Goal: Transaction & Acquisition: Purchase product/service

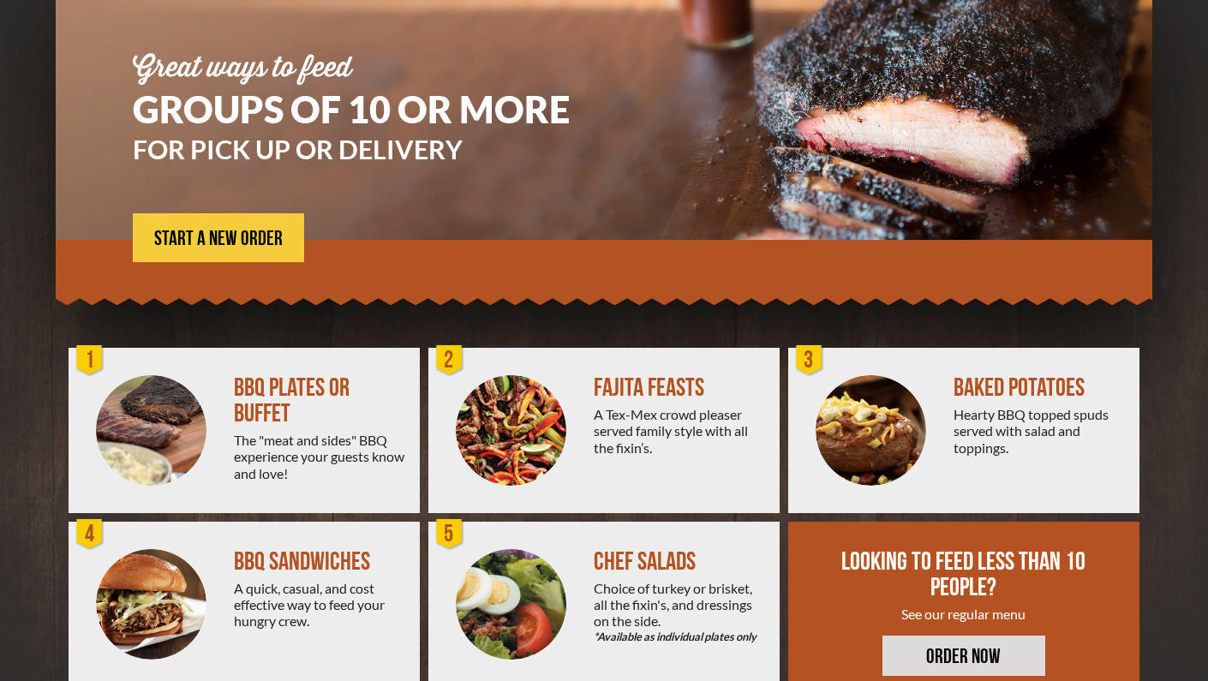
scroll to position [222, 0]
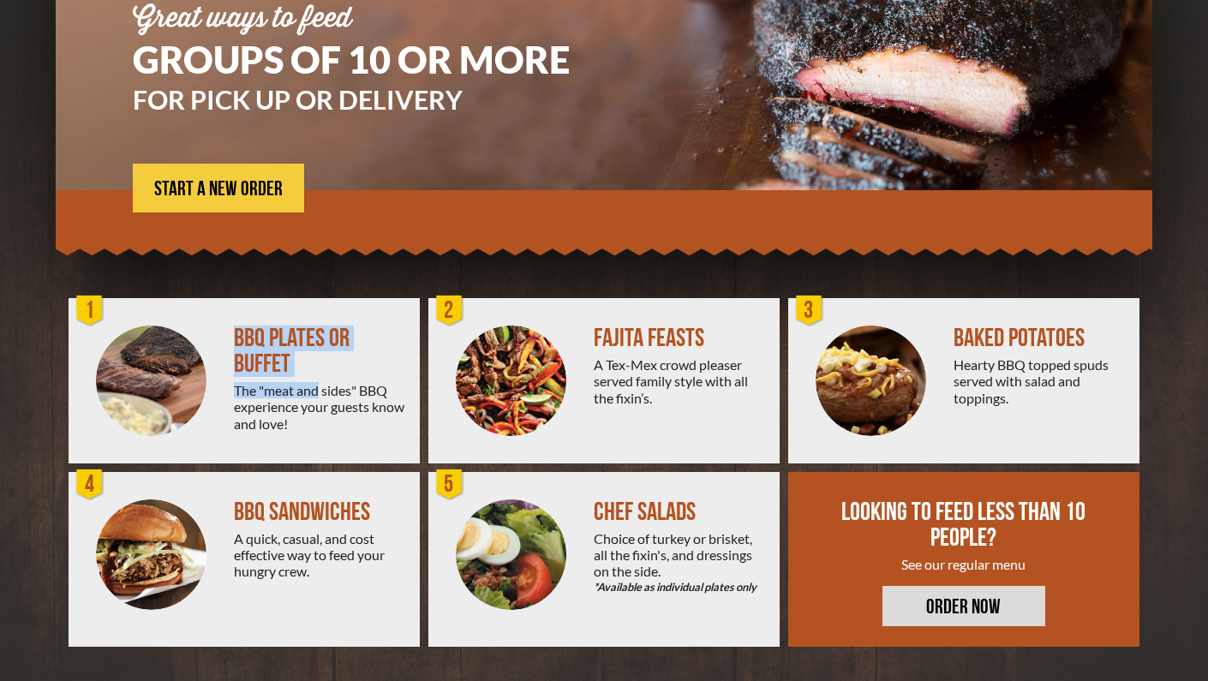
drag, startPoint x: 226, startPoint y: 343, endPoint x: 266, endPoint y: 393, distance: 64.1
click at [266, 393] on div "BBQ PLATES OR BUFFET The "meat and sides" BBQ experience your guests know and l…" at bounding box center [244, 380] width 351 height 165
click at [266, 393] on div "The "meat and sides" BBQ experience your guests know and love!" at bounding box center [320, 407] width 172 height 50
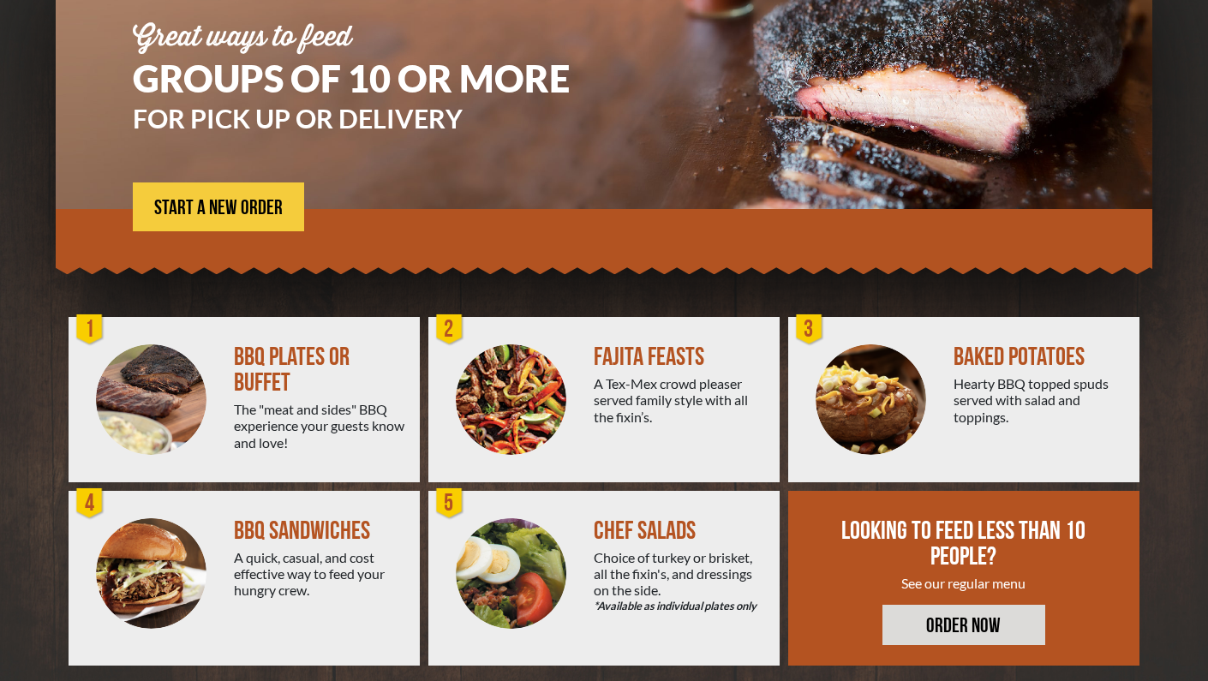
scroll to position [201, 0]
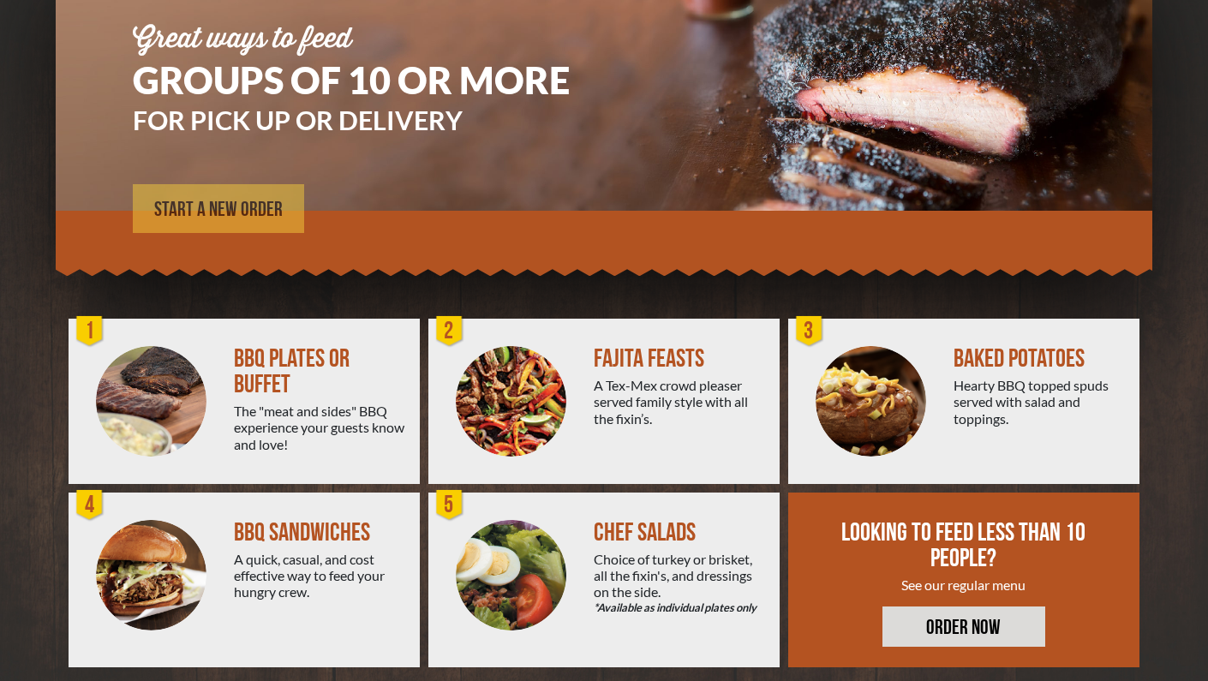
click at [226, 218] on span "START A NEW ORDER" at bounding box center [218, 210] width 129 height 21
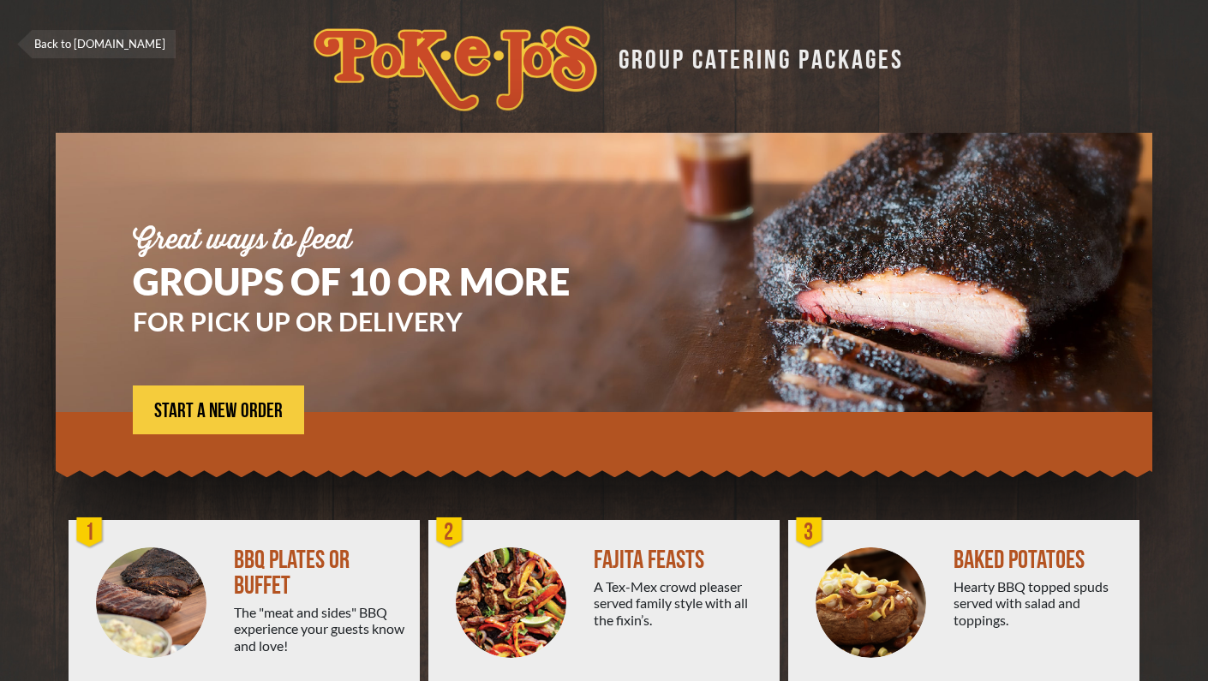
scroll to position [222, 0]
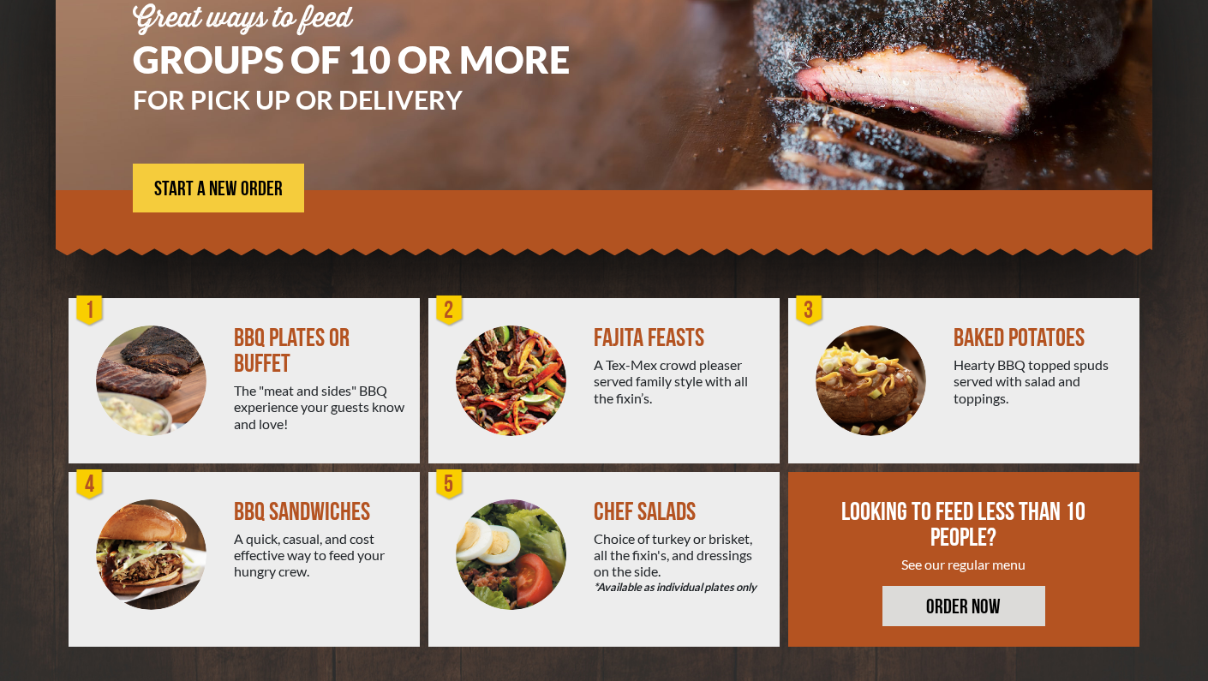
click at [233, 359] on div at bounding box center [151, 380] width 165 height 165
click at [241, 179] on span "START A NEW ORDER" at bounding box center [218, 189] width 129 height 21
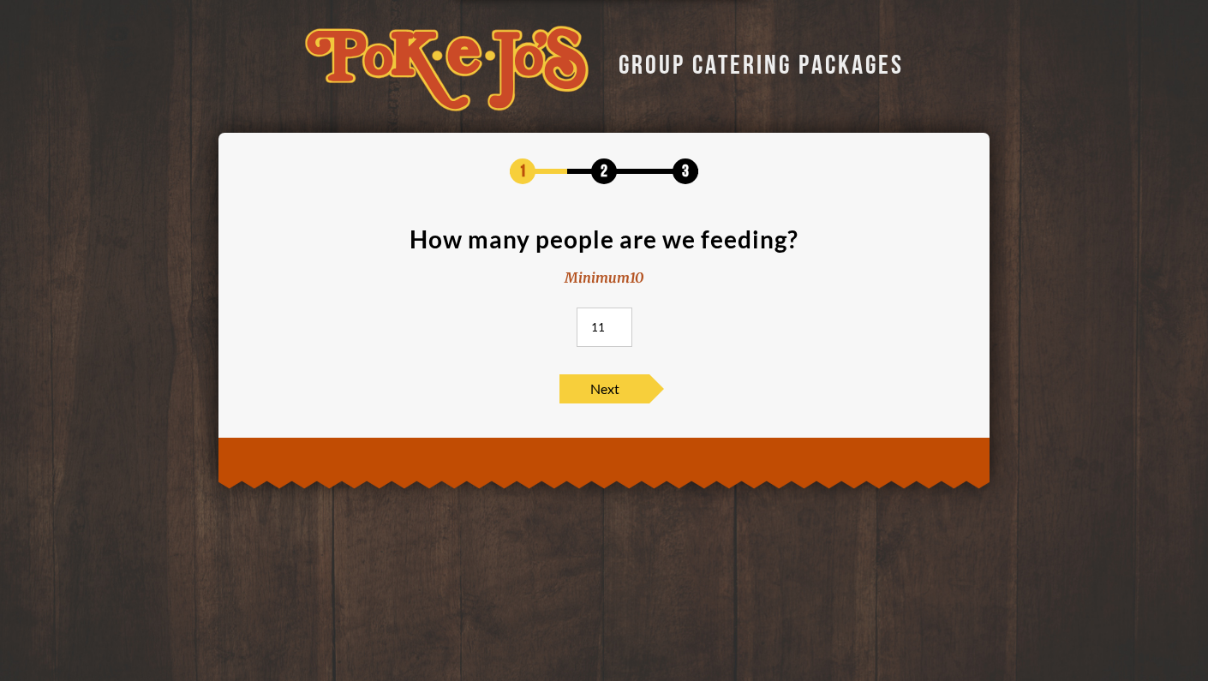
click at [617, 325] on input "11" at bounding box center [605, 327] width 56 height 39
type input "12"
click at [617, 325] on input "12" at bounding box center [605, 327] width 56 height 39
click at [599, 386] on span "Next" at bounding box center [604, 388] width 90 height 29
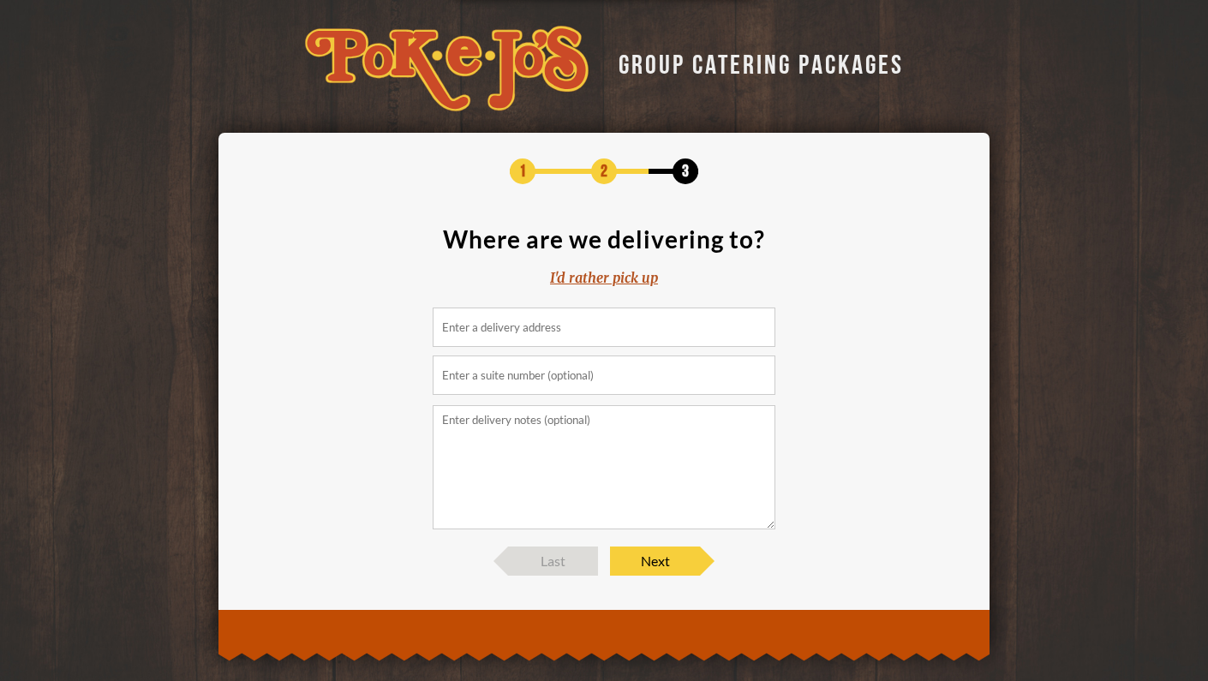
click at [568, 339] on input at bounding box center [604, 327] width 343 height 39
click at [549, 320] on input at bounding box center [604, 327] width 343 height 39
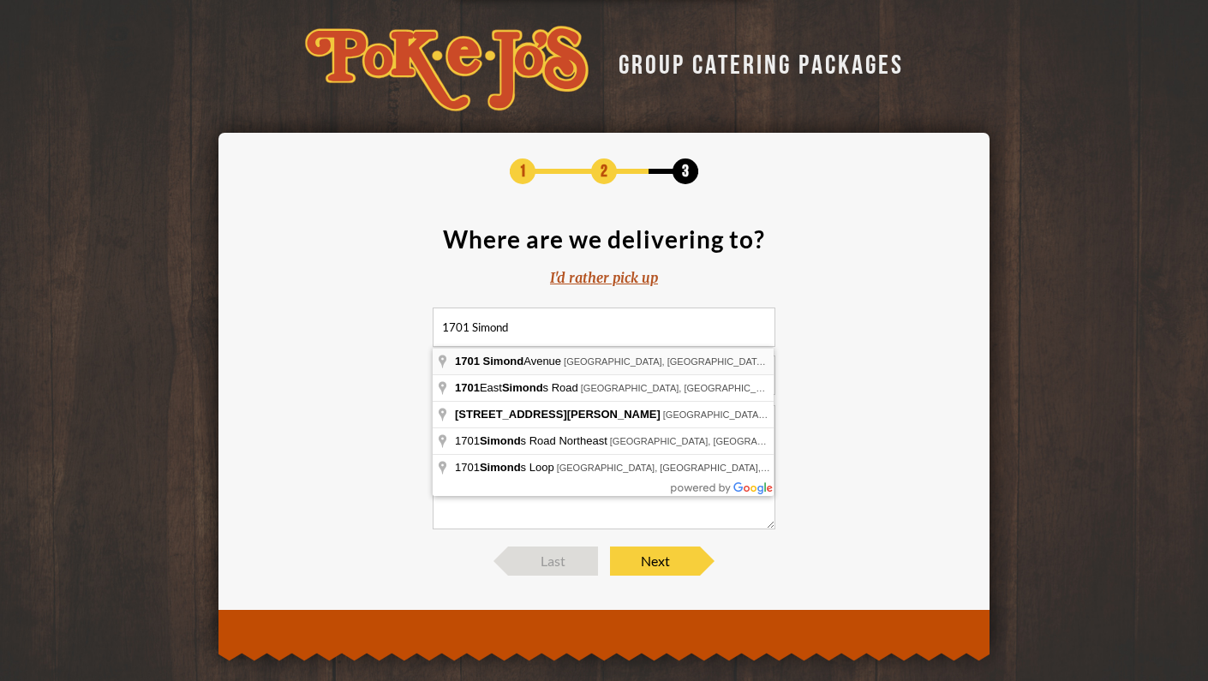
type input "1701 Simond Avenue, Austin, TX, USA"
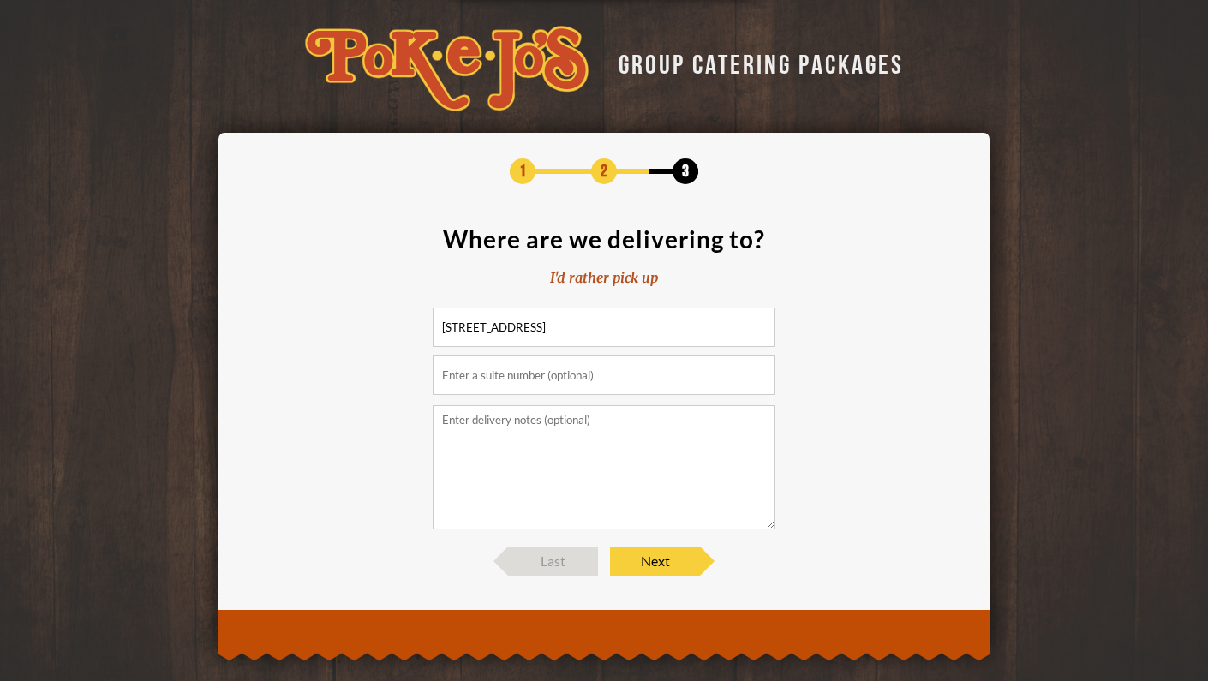
click at [519, 454] on textarea at bounding box center [604, 467] width 343 height 124
click at [543, 396] on section "Where are we delivering to? I'd rather pick up 1701 Simond Avenue, Austin, TX, …" at bounding box center [604, 378] width 720 height 302
click at [519, 434] on textarea at bounding box center [604, 467] width 343 height 124
type textarea "C"
click at [443, 419] on textarea "We can meet you in the lobby of our building (Parkside at Mueller)" at bounding box center [604, 467] width 343 height 124
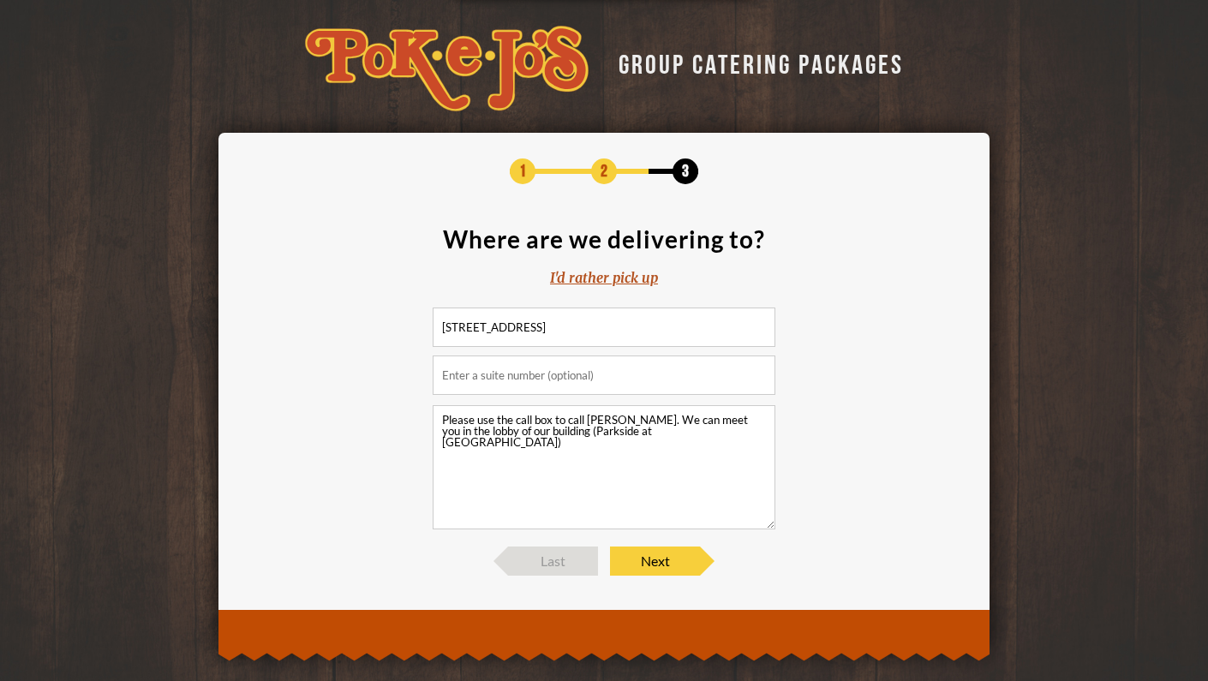
click at [613, 464] on textarea "Please use the call box to call Breanne MacNaughton. We can meet you in the lob…" at bounding box center [604, 467] width 343 height 124
click at [713, 422] on textarea "Please use the call box to call Breanne MacNaughton. We can meet you in the lob…" at bounding box center [604, 467] width 343 height 124
click at [672, 455] on textarea "Please use the call box to call Breanne MacNaughton. We'll open the main door a…" at bounding box center [604, 467] width 343 height 124
type textarea "Please use the call box to call Breanne MacNaughton. We'll open the main door a…"
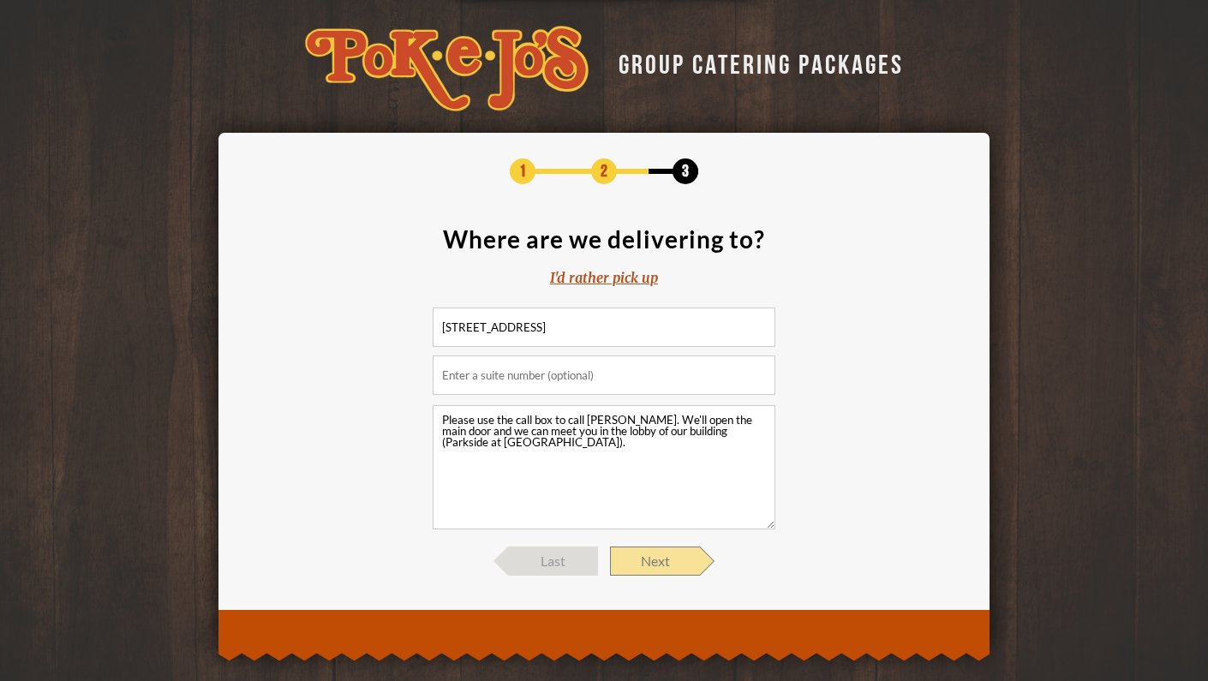
click at [676, 566] on span "Next" at bounding box center [655, 561] width 90 height 29
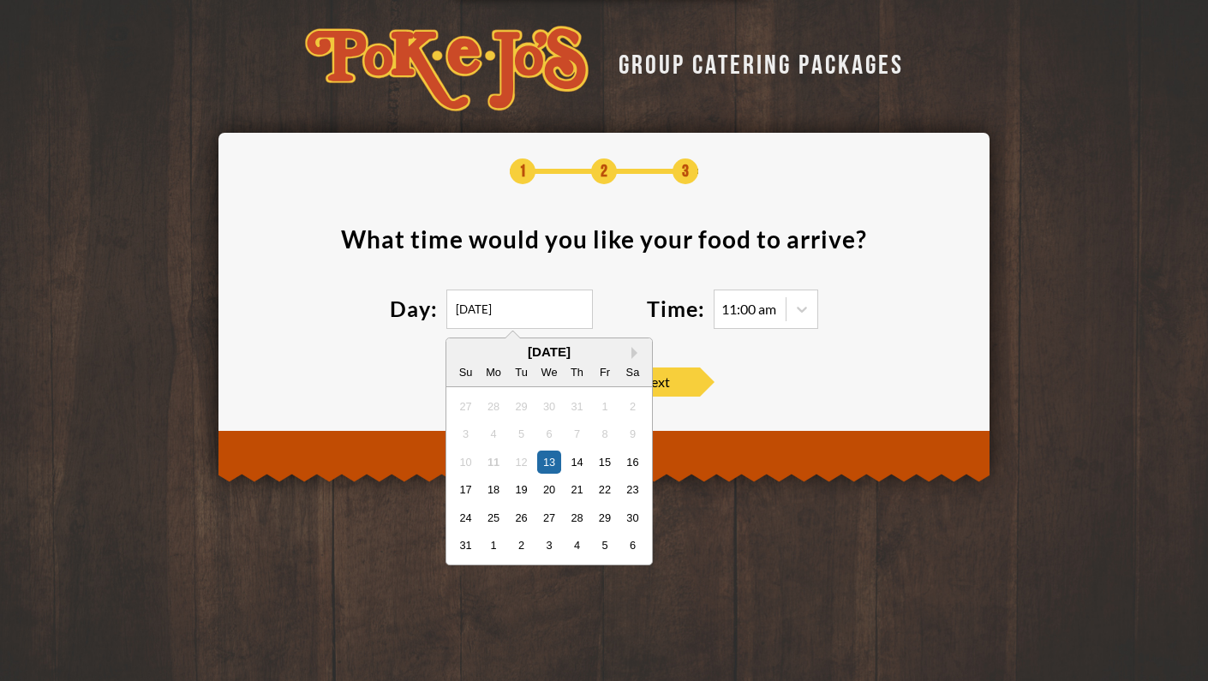
click at [513, 301] on input "08/13/2025" at bounding box center [519, 309] width 147 height 39
click at [632, 350] on button "Next Month" at bounding box center [637, 353] width 12 height 12
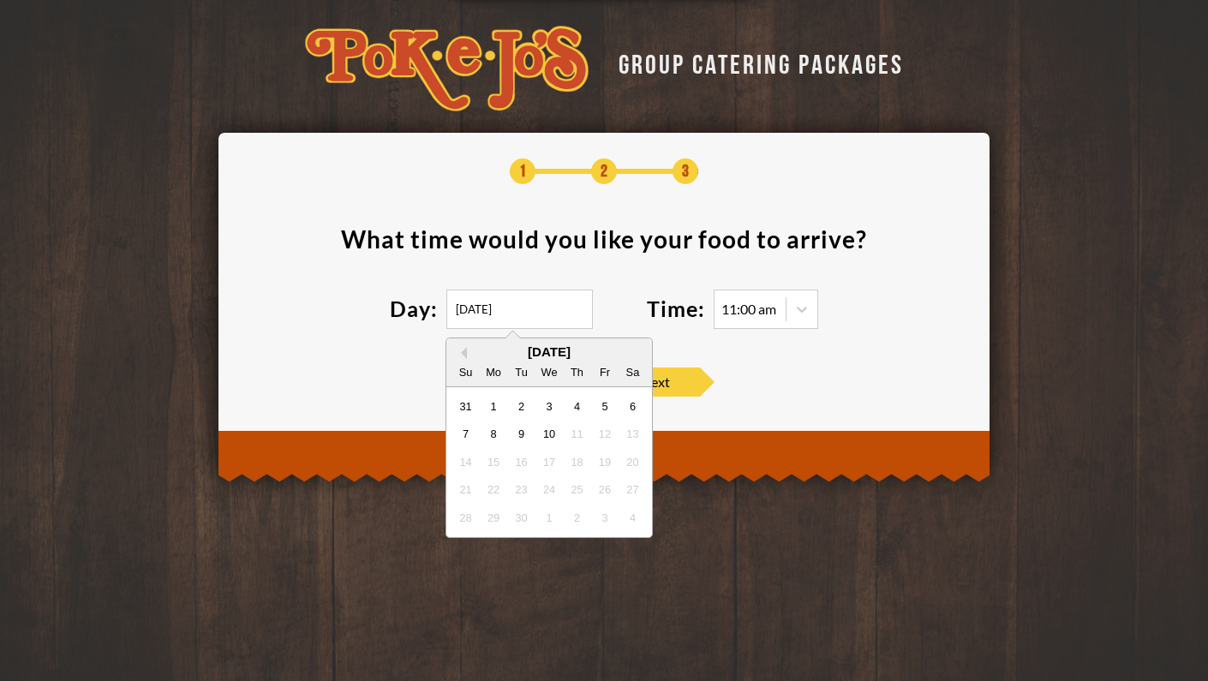
click at [549, 489] on div "24" at bounding box center [548, 489] width 23 height 23
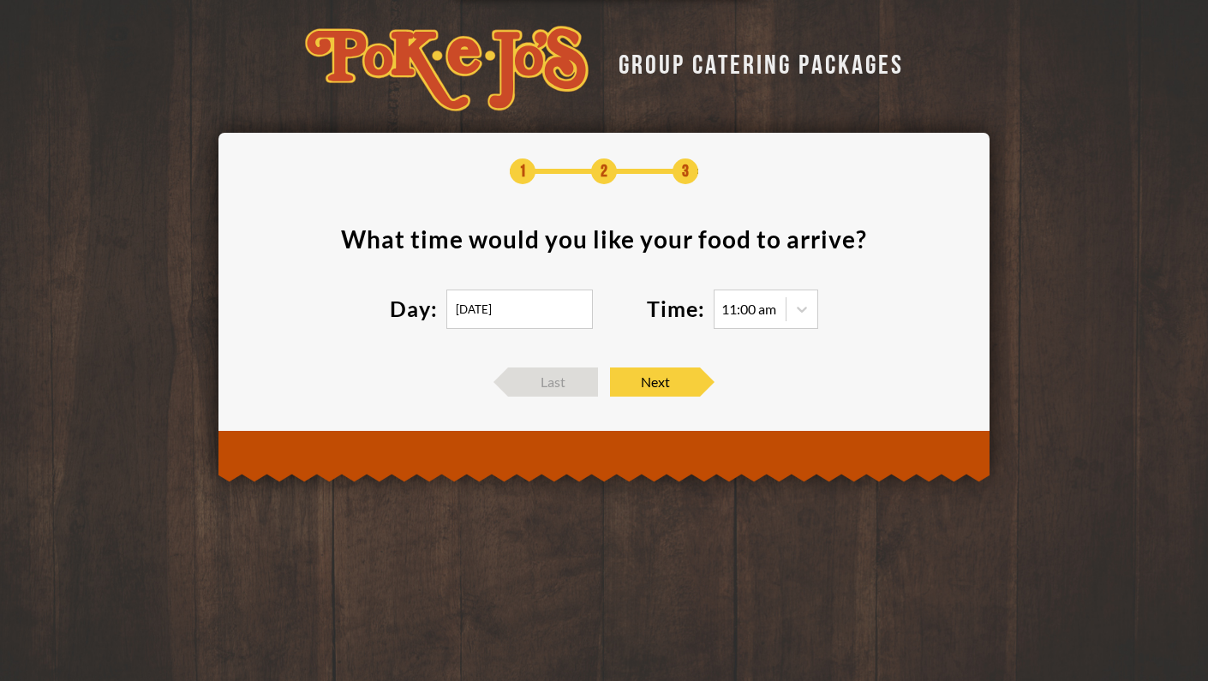
click at [639, 315] on div "Day: 08/13/2025" at bounding box center [518, 309] width 257 height 39
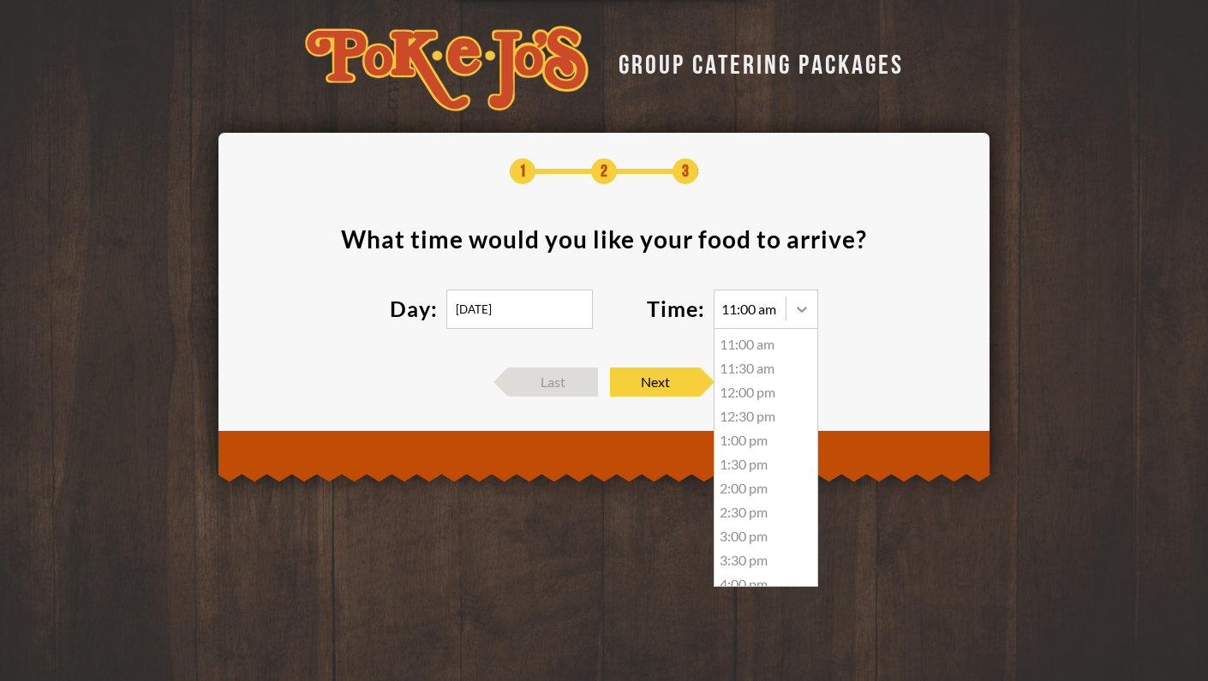
click at [805, 307] on icon at bounding box center [801, 309] width 17 height 17
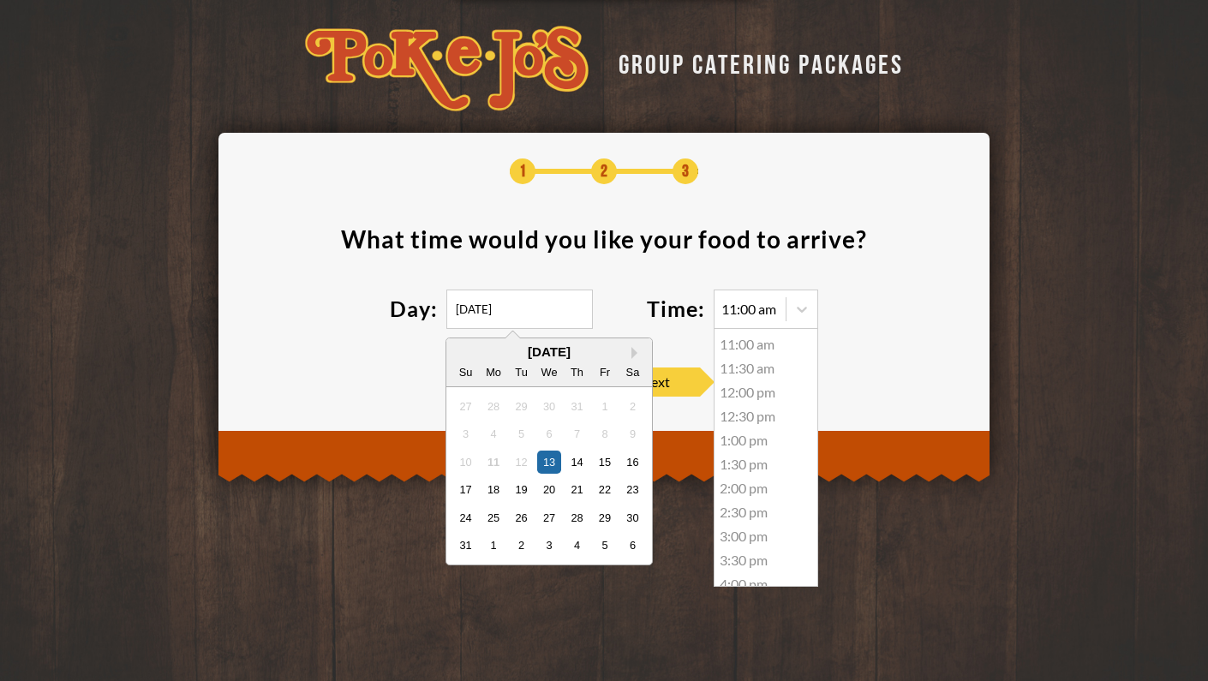
click at [577, 299] on input "08/13/2025" at bounding box center [519, 309] width 147 height 39
click at [546, 542] on div "3" at bounding box center [548, 545] width 23 height 23
type input "09/03/2025"
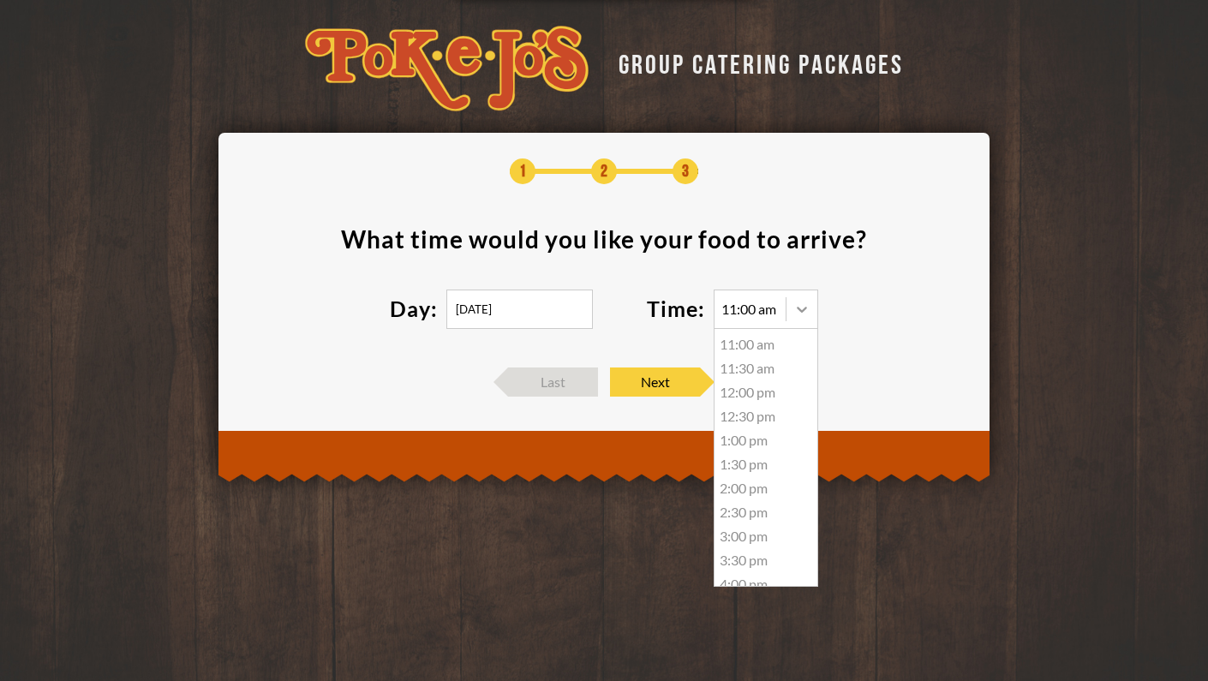
click at [797, 308] on icon at bounding box center [801, 309] width 17 height 17
click at [746, 516] on div "6:00 pm" at bounding box center [766, 523] width 103 height 24
click at [811, 299] on div at bounding box center [802, 309] width 31 height 31
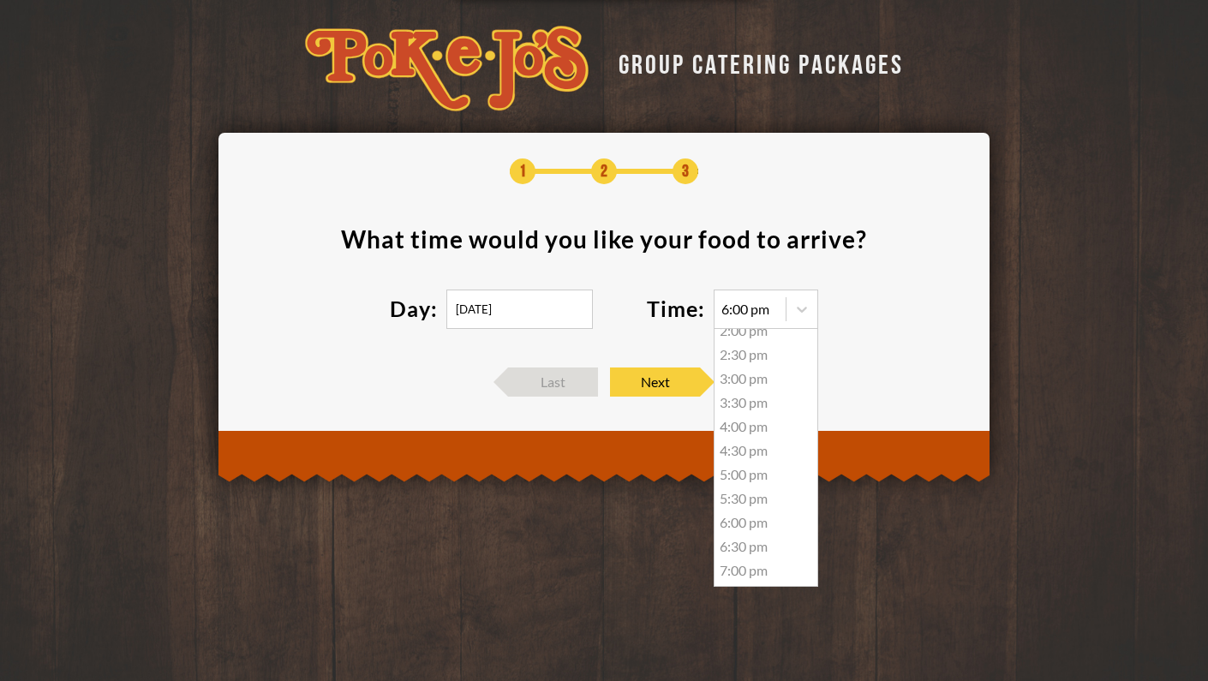
click at [862, 338] on section "What time would you like your food to arrive ? Day: 09/03/2025 Time: 6:00 pm 11…" at bounding box center [604, 288] width 720 height 123
click at [647, 321] on div "Time: 6:00 pm 11:00 am 11:30 am 12:00 pm 12:30 pm 1:00 pm 1:30 pm 2:00 pm 2:30 …" at bounding box center [732, 309] width 171 height 39
click at [660, 386] on span "Next" at bounding box center [655, 382] width 90 height 29
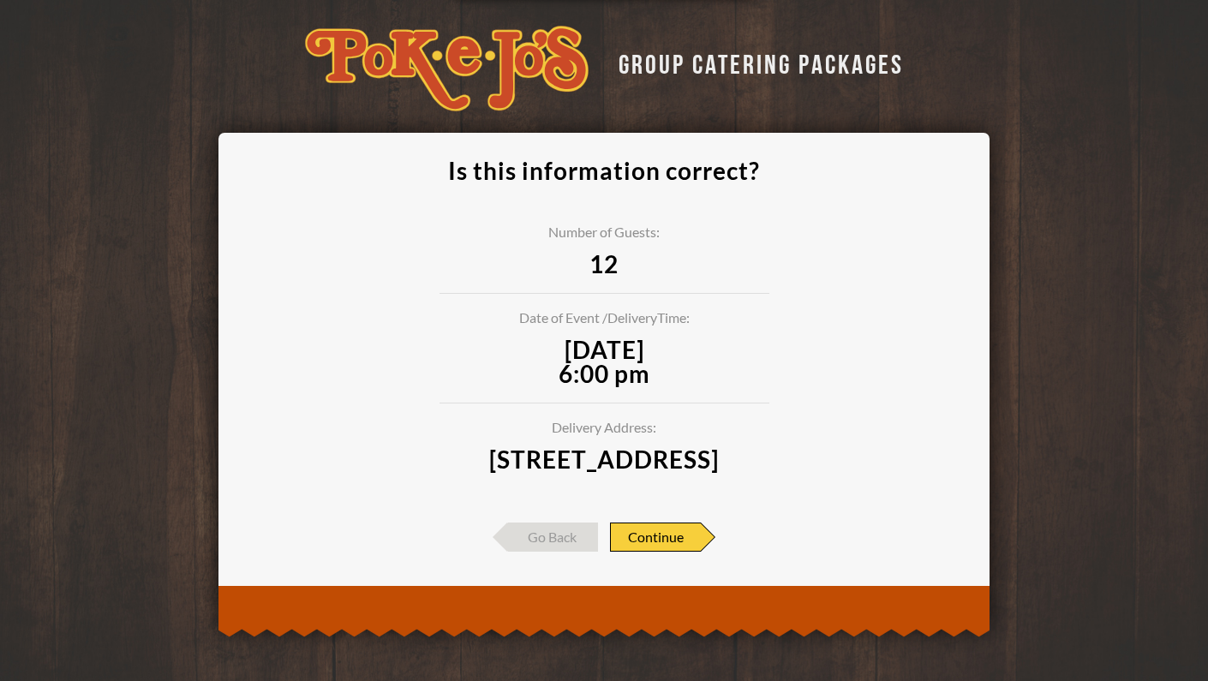
scroll to position [22, 0]
click at [660, 539] on span "Continue" at bounding box center [655, 537] width 91 height 29
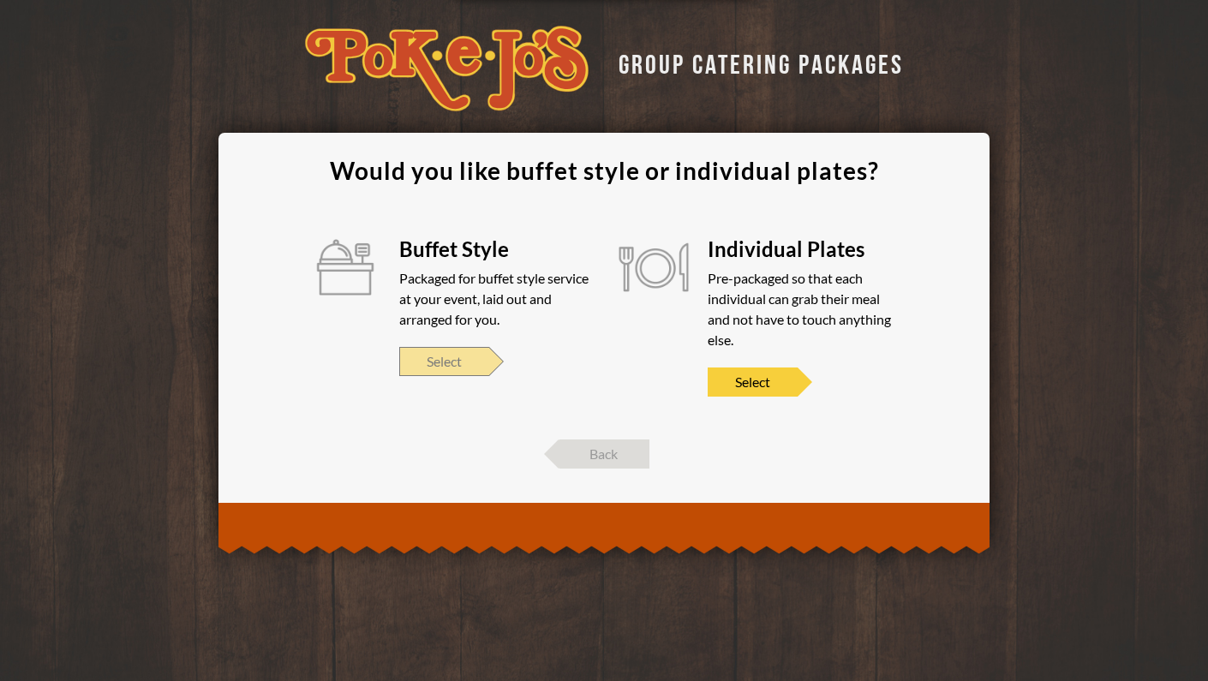
click at [456, 368] on span "Select" at bounding box center [444, 361] width 90 height 29
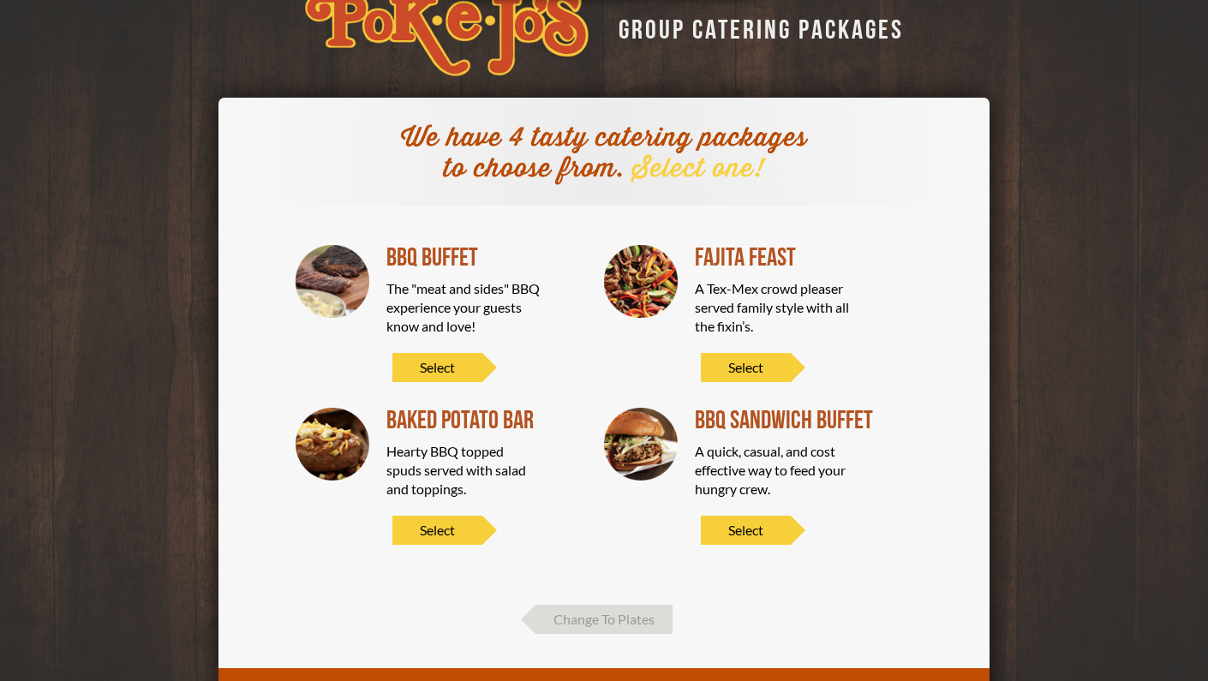
scroll to position [60, 0]
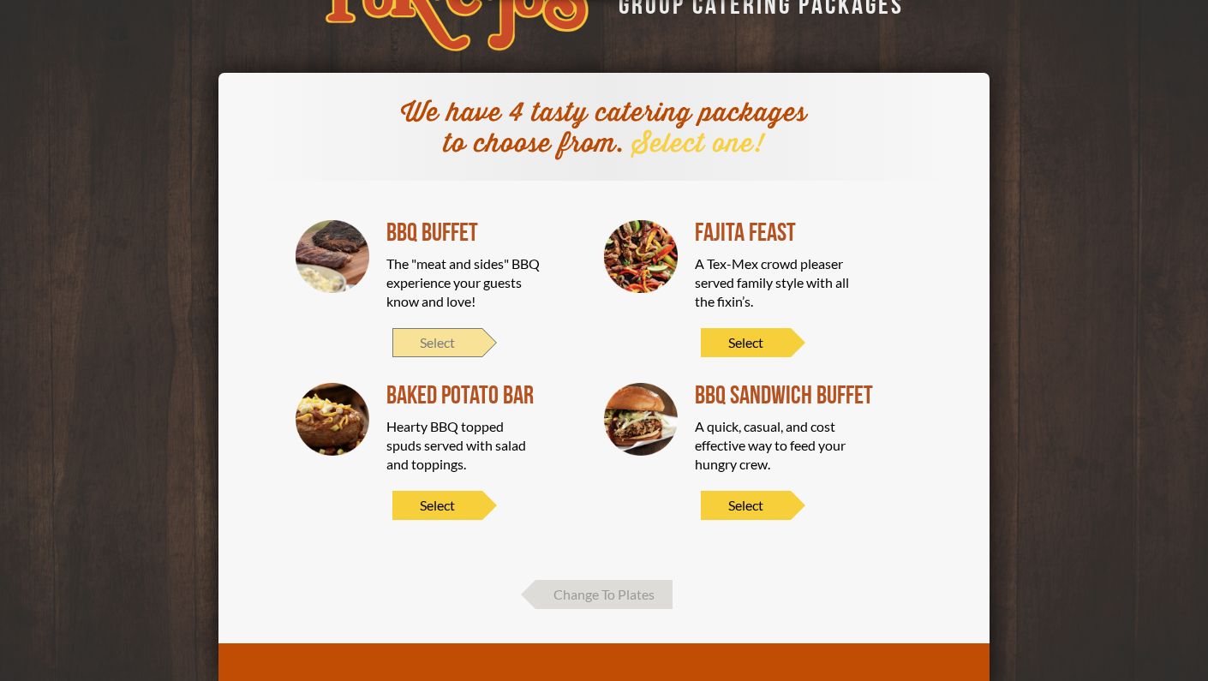
click at [460, 346] on span "Select" at bounding box center [437, 342] width 90 height 29
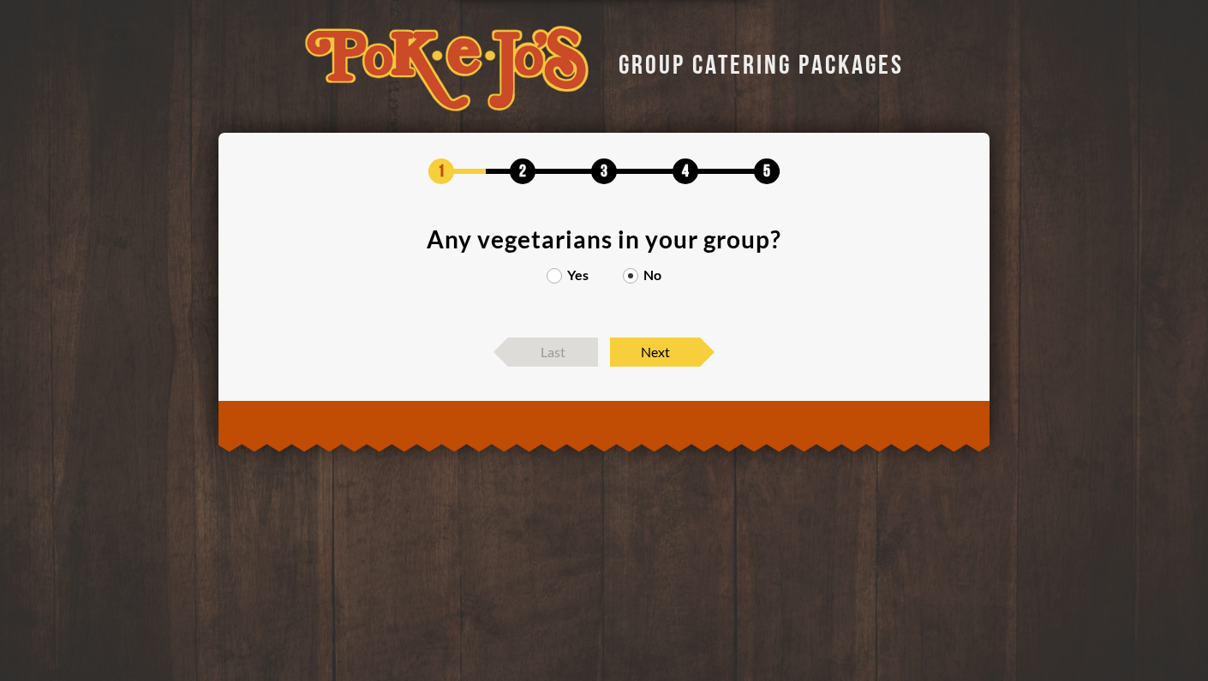
click at [632, 278] on label "No" at bounding box center [642, 275] width 39 height 14
click at [0, 0] on input "No" at bounding box center [0, 0] width 0 height 0
click at [656, 352] on span "Next" at bounding box center [655, 352] width 90 height 29
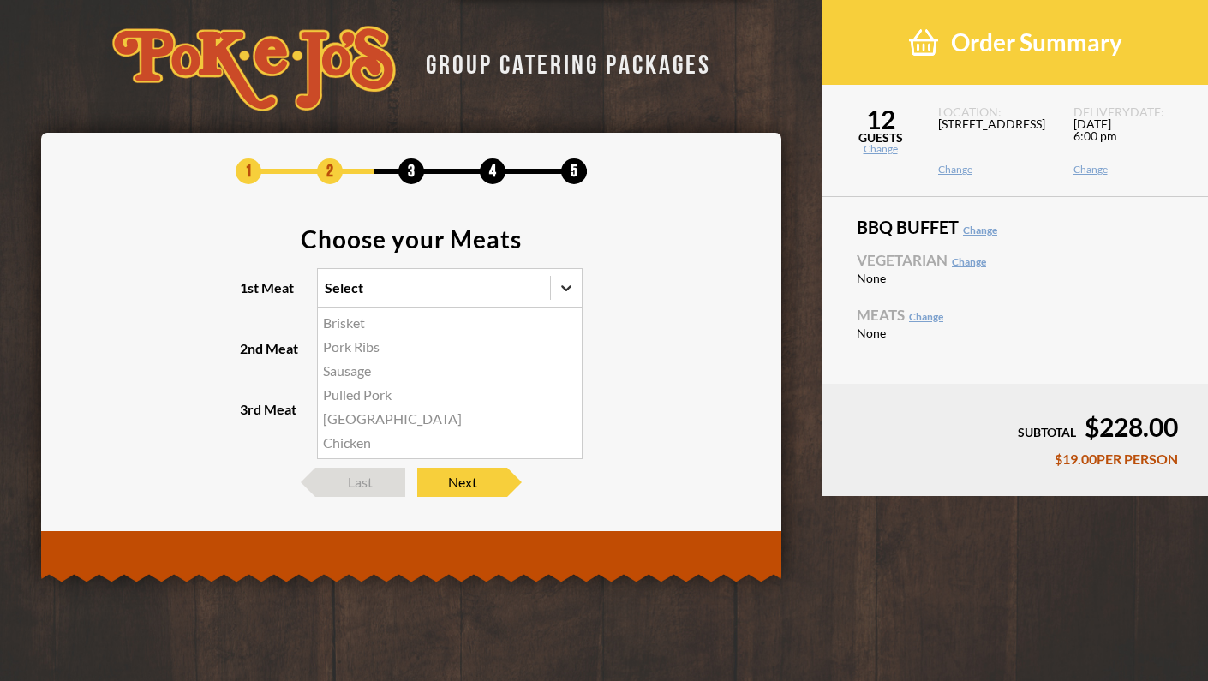
click at [566, 285] on icon at bounding box center [566, 287] width 17 height 17
click at [250, 296] on input "1st Meat option Brisket focused, 1 of 6. 6 results available. Use Up and Down t…" at bounding box center [250, 296] width 0 height 0
click at [359, 419] on div "Turkey" at bounding box center [450, 419] width 264 height 24
click at [250, 296] on input "1st Meat option Turkey focused, 5 of 6. 6 results available. Use Up and Down to…" at bounding box center [250, 296] width 0 height 0
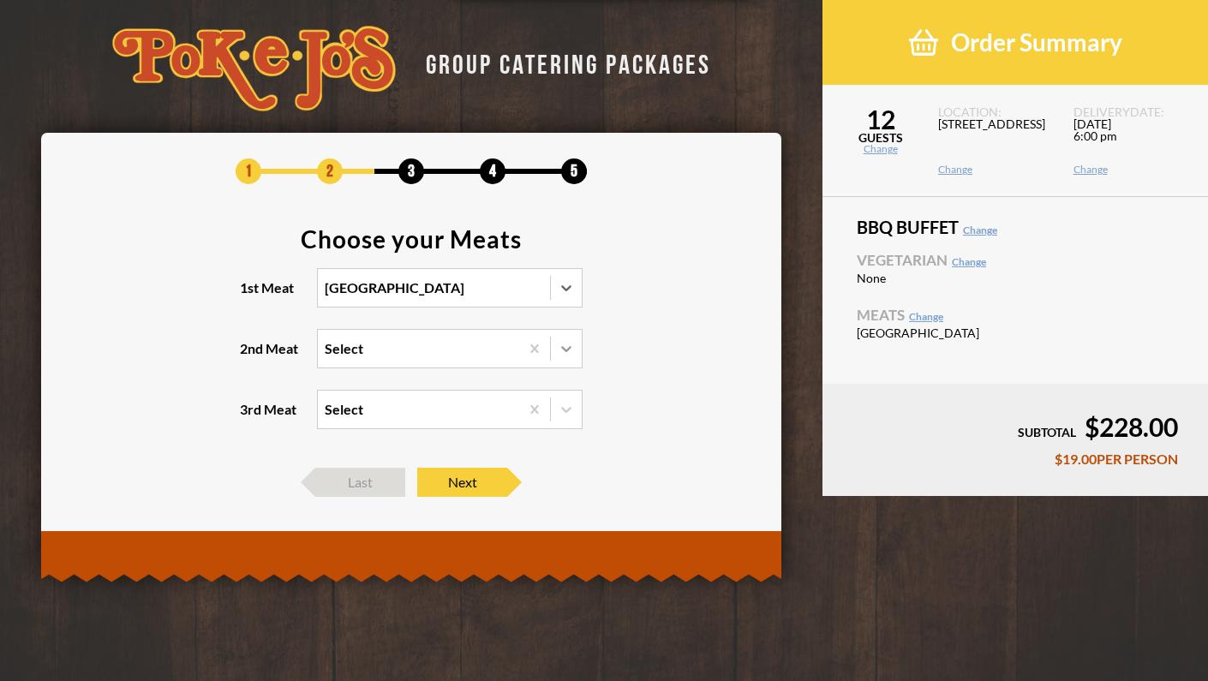
click at [560, 350] on icon at bounding box center [566, 348] width 17 height 17
click at [250, 356] on input "2nd Meat Select" at bounding box center [250, 356] width 0 height 0
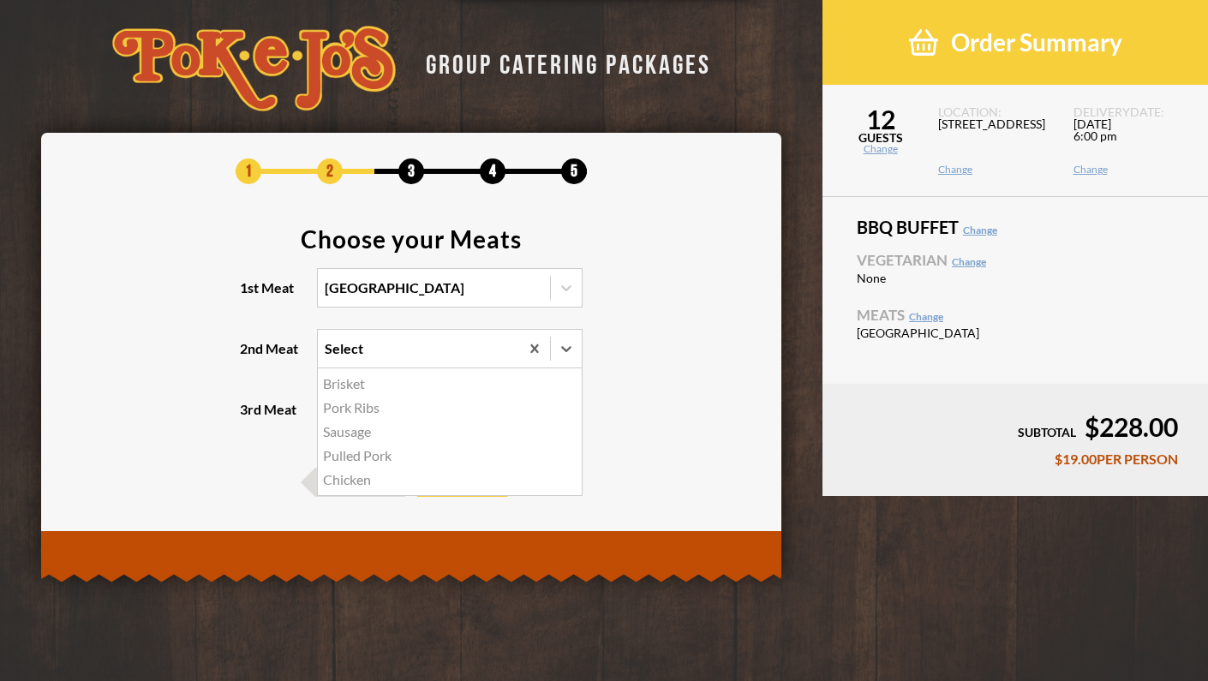
click at [421, 440] on div "Sausage" at bounding box center [450, 432] width 264 height 24
click at [250, 356] on input "2nd Meat option Sausage focused, 3 of 5. 5 results available. Use Up and Down t…" at bounding box center [250, 356] width 0 height 0
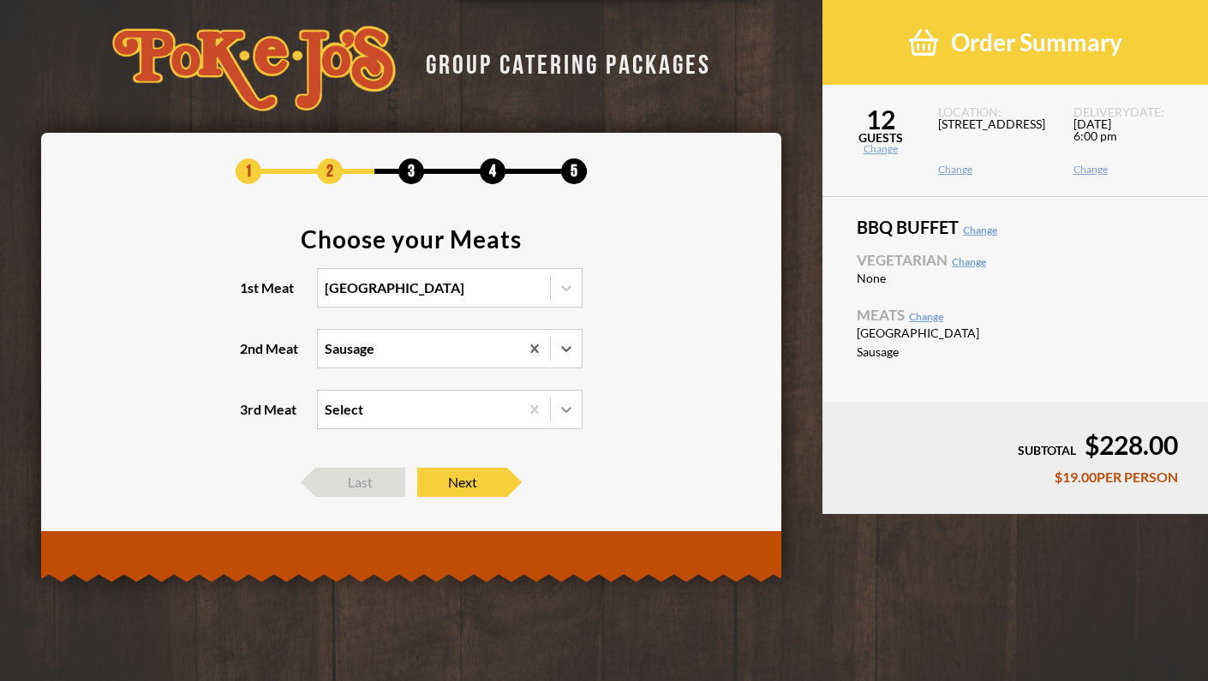
click at [561, 414] on icon at bounding box center [566, 409] width 17 height 17
click at [250, 417] on input "3rd Meat Select" at bounding box center [250, 417] width 0 height 0
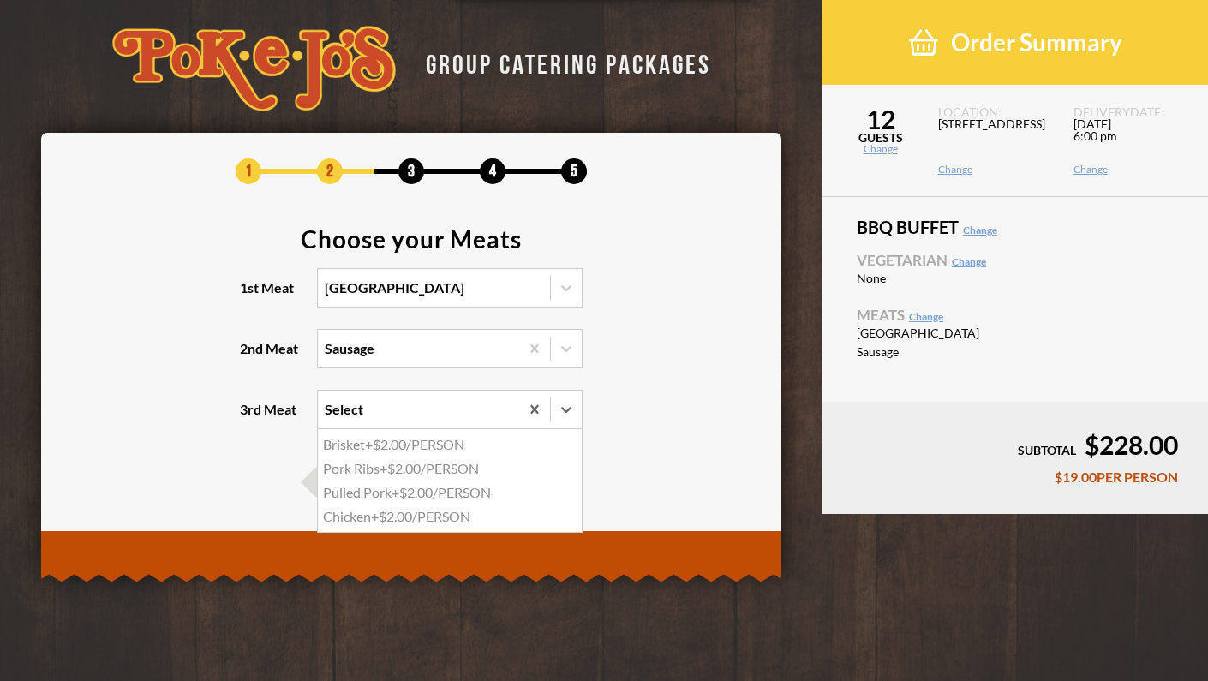
click at [442, 440] on div "Brisket +$2.00/PERSON" at bounding box center [450, 445] width 264 height 24
click at [250, 417] on input "3rd Meat option Brisket focused, 1 of 4. 4 results available. Use Up and Down t…" at bounding box center [250, 417] width 0 height 0
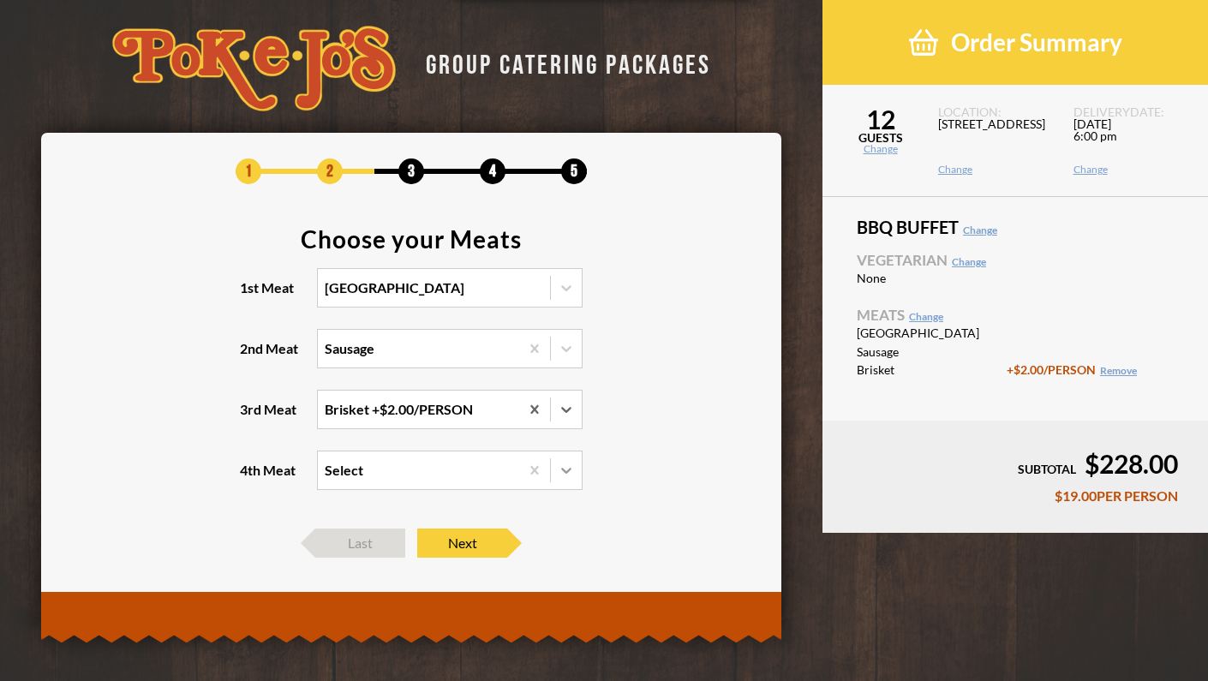
click at [561, 472] on icon at bounding box center [566, 470] width 17 height 17
click at [250, 478] on input "4th Meat Select" at bounding box center [250, 478] width 0 height 0
click at [643, 348] on section "Choose your Meats 1st Meat Turkey 2nd Meat Sausage 3rd Meat Brisket +$2.00/PERS…" at bounding box center [411, 369] width 689 height 284
click at [452, 538] on span "Next" at bounding box center [462, 543] width 90 height 29
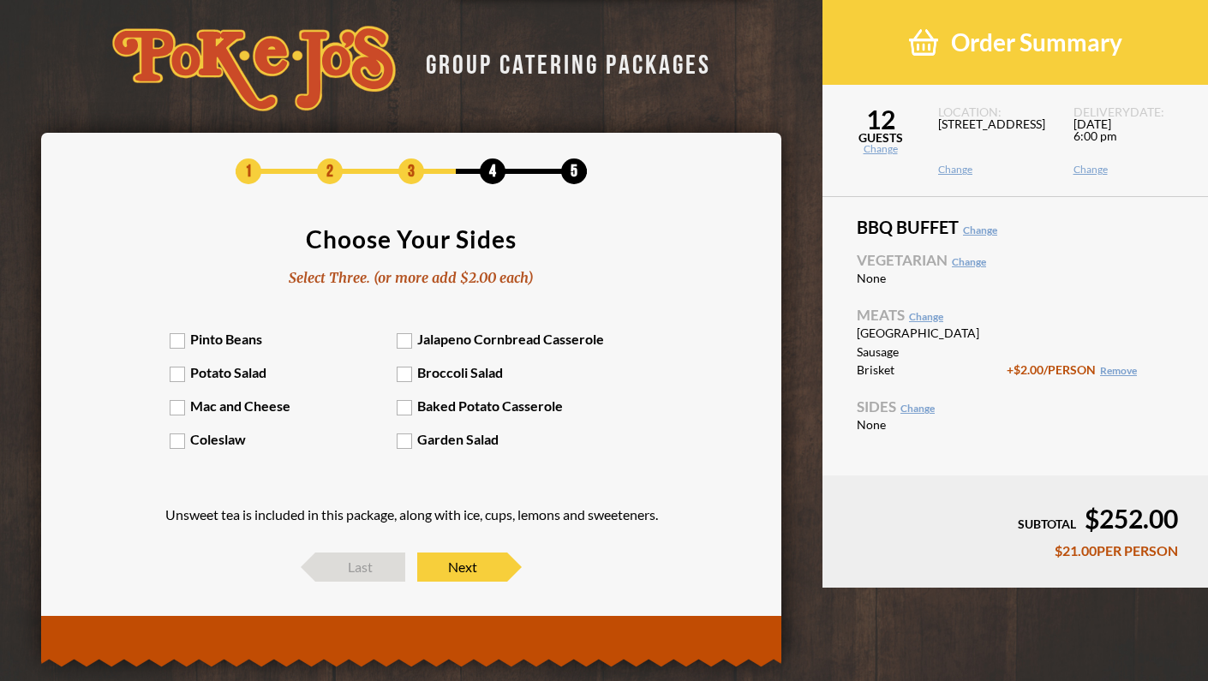
click at [214, 400] on label "Mac and Cheese" at bounding box center [284, 406] width 228 height 16
click at [0, 0] on input "Mac and Cheese" at bounding box center [0, 0] width 0 height 0
click at [410, 409] on label "Baked Potato Casserole" at bounding box center [511, 406] width 228 height 16
click at [0, 0] on input "Baked Potato Casserole" at bounding box center [0, 0] width 0 height 0
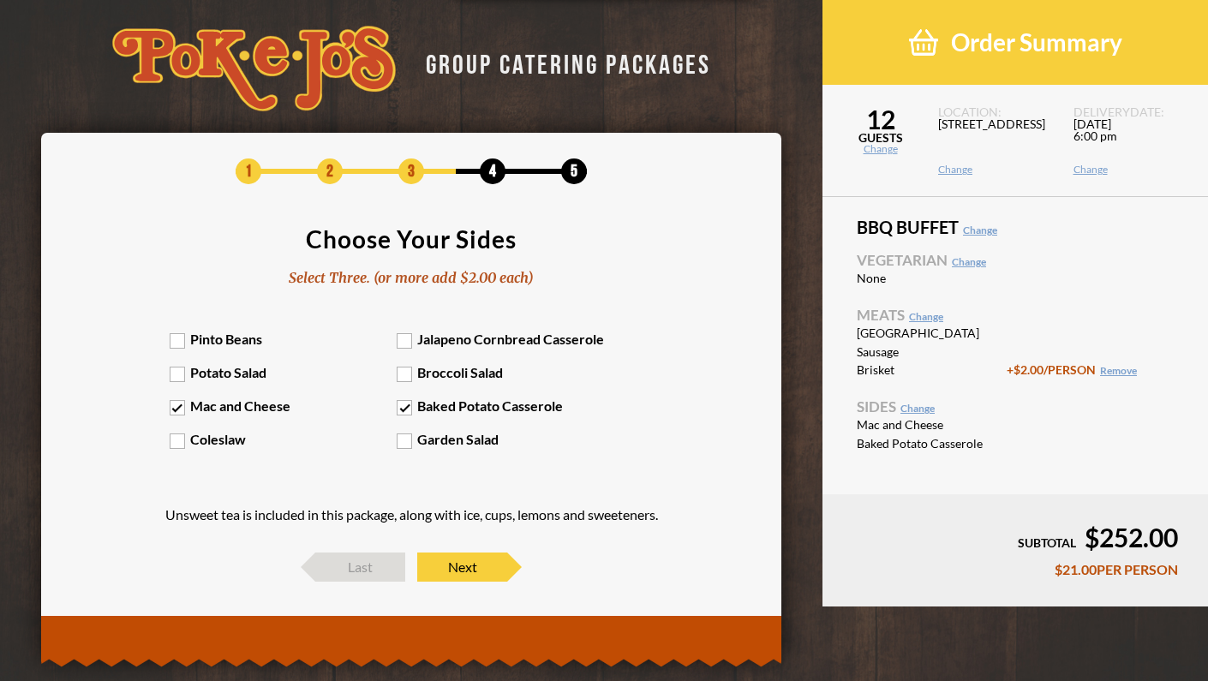
click at [209, 446] on label "Coleslaw" at bounding box center [284, 439] width 228 height 16
click at [0, 0] on input "Coleslaw" at bounding box center [0, 0] width 0 height 0
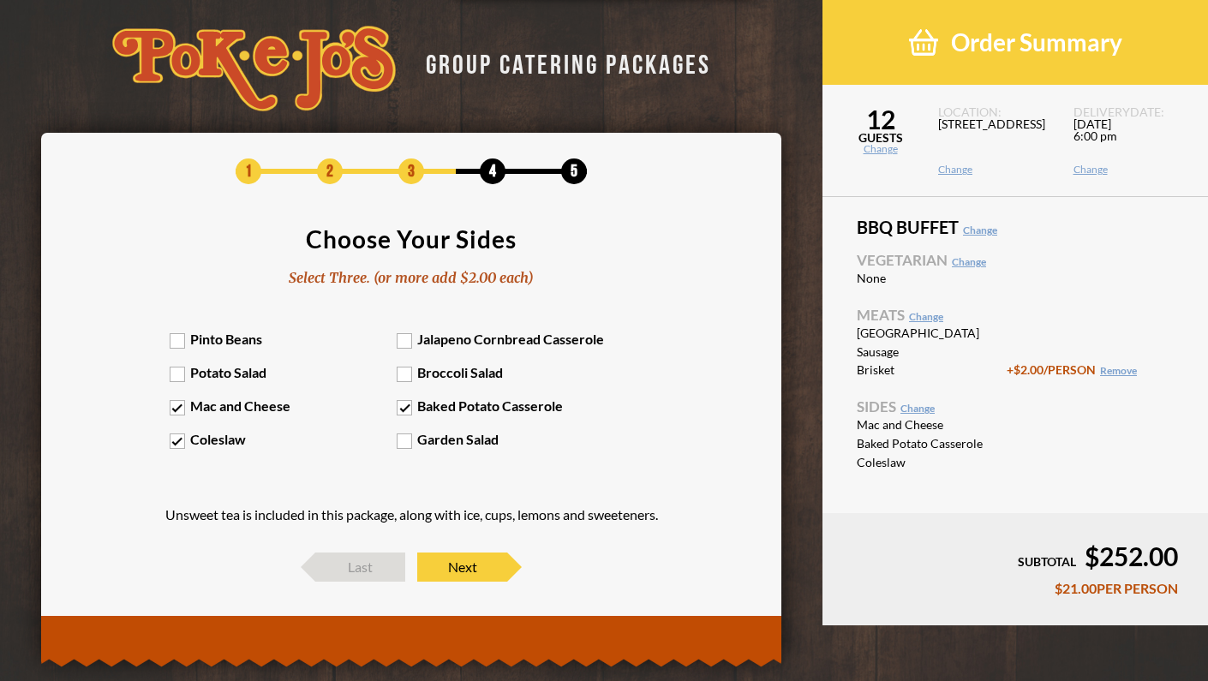
click at [410, 376] on label "Broccoli Salad" at bounding box center [511, 372] width 228 height 16
click at [0, 0] on input "Broccoli Salad" at bounding box center [0, 0] width 0 height 0
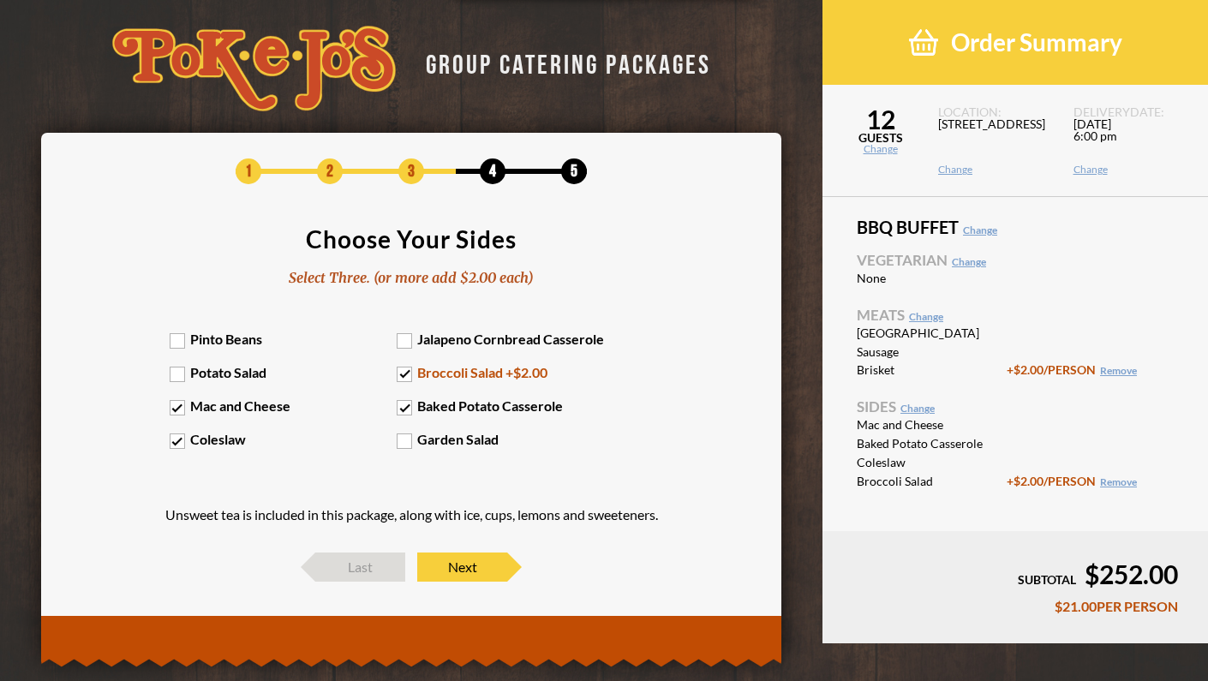
click at [410, 376] on label "Broccoli Salad +$2.00" at bounding box center [511, 372] width 228 height 16
click at [0, 0] on input "Broccoli Salad +$2.00" at bounding box center [0, 0] width 0 height 0
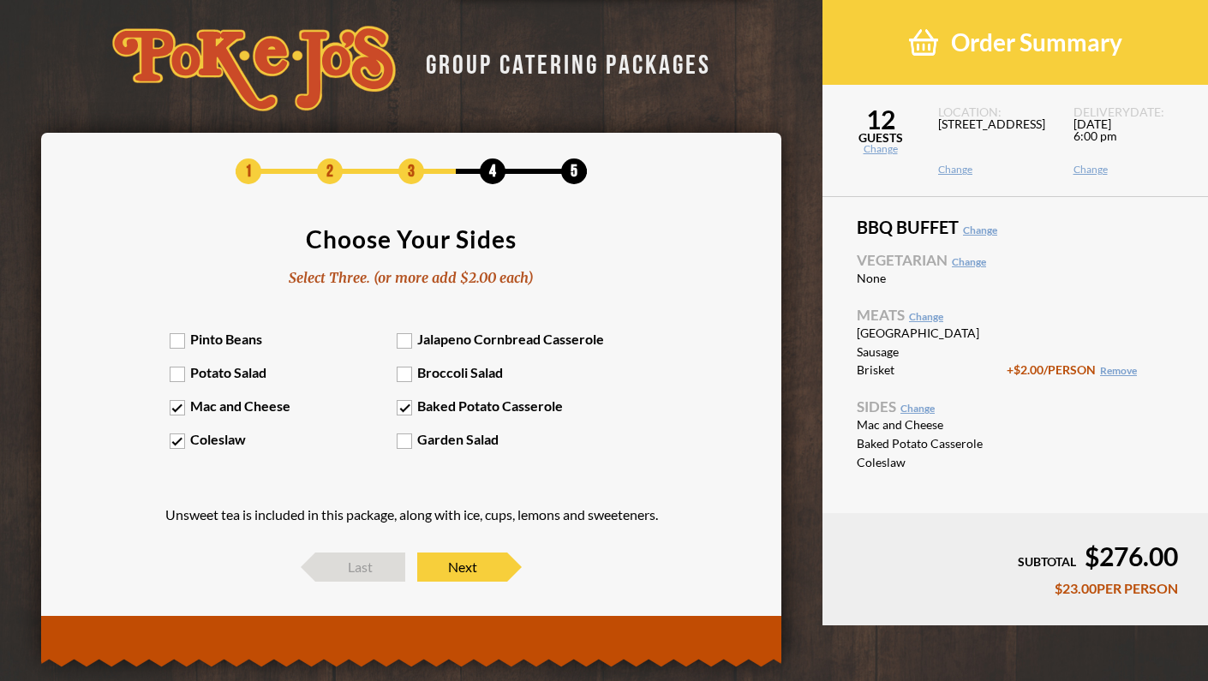
click at [410, 376] on label "Broccoli Salad" at bounding box center [511, 372] width 228 height 16
click at [0, 0] on input "Broccoli Salad" at bounding box center [0, 0] width 0 height 0
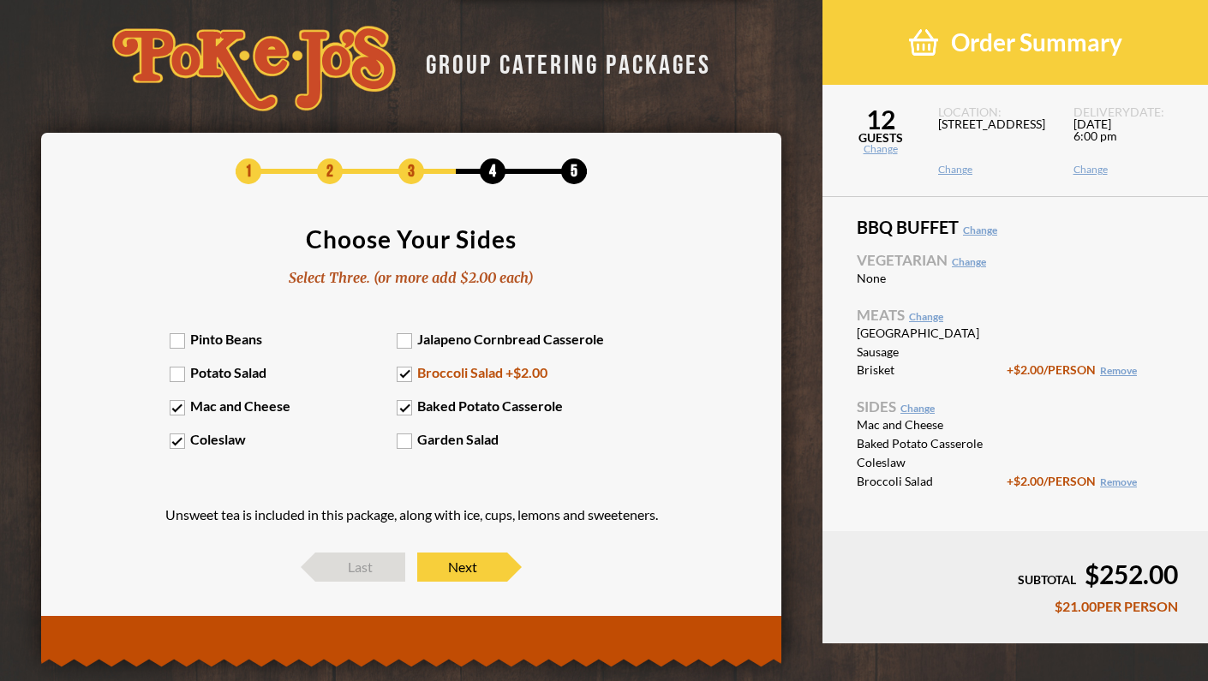
click at [410, 376] on label "Broccoli Salad +$2.00" at bounding box center [511, 372] width 228 height 16
click at [0, 0] on input "Broccoli Salad +$2.00" at bounding box center [0, 0] width 0 height 0
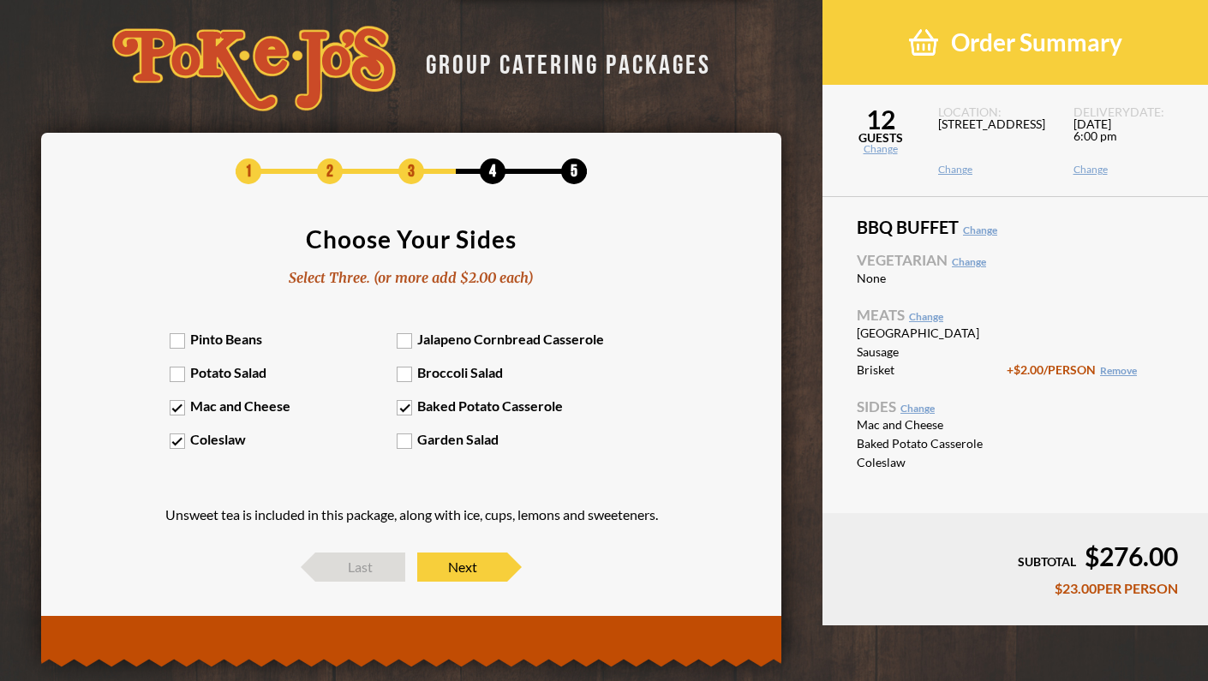
click at [410, 376] on label "Broccoli Salad" at bounding box center [511, 372] width 228 height 16
click at [0, 0] on input "Broccoli Salad" at bounding box center [0, 0] width 0 height 0
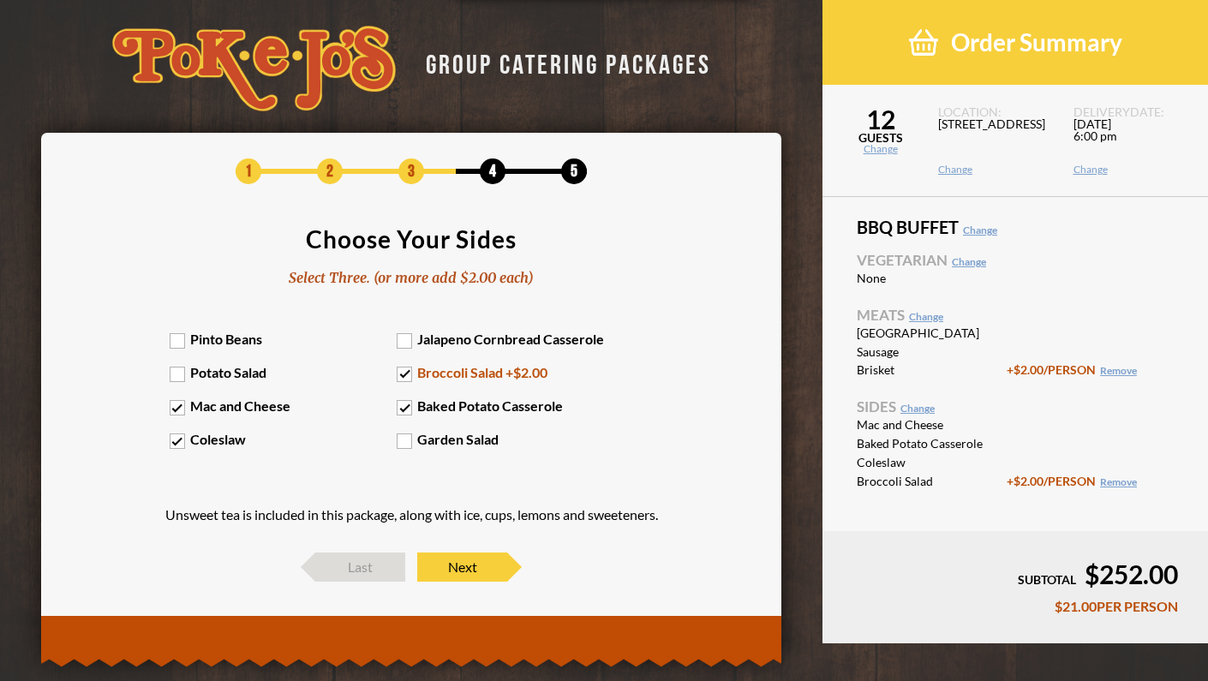
click at [410, 376] on label "Broccoli Salad +$2.00" at bounding box center [511, 372] width 228 height 16
click at [0, 0] on input "Broccoli Salad +$2.00" at bounding box center [0, 0] width 0 height 0
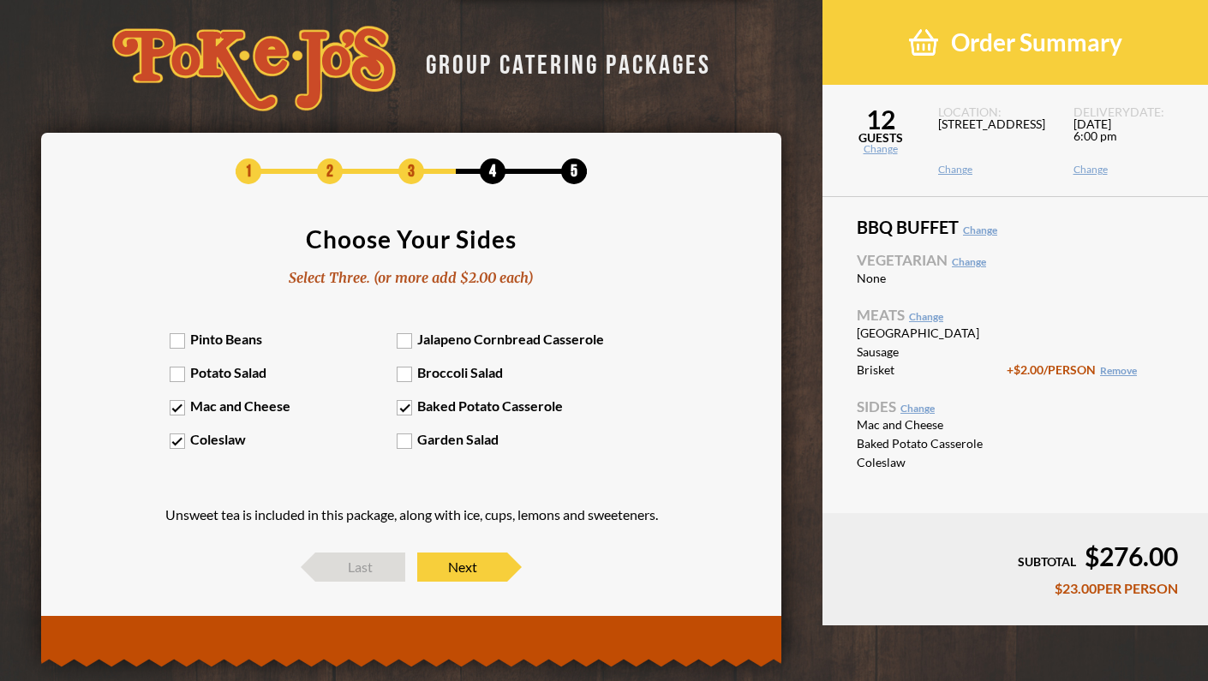
click at [410, 376] on label "Broccoli Salad" at bounding box center [511, 372] width 228 height 16
click at [0, 0] on input "Broccoli Salad" at bounding box center [0, 0] width 0 height 0
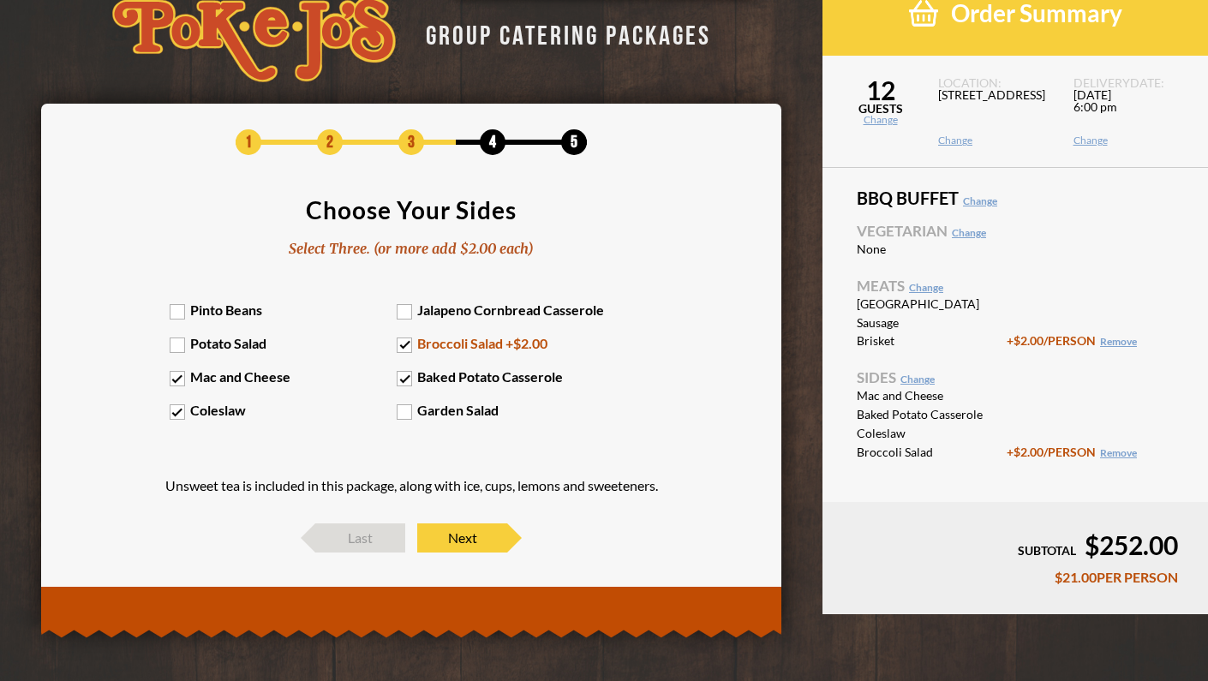
scroll to position [27, 0]
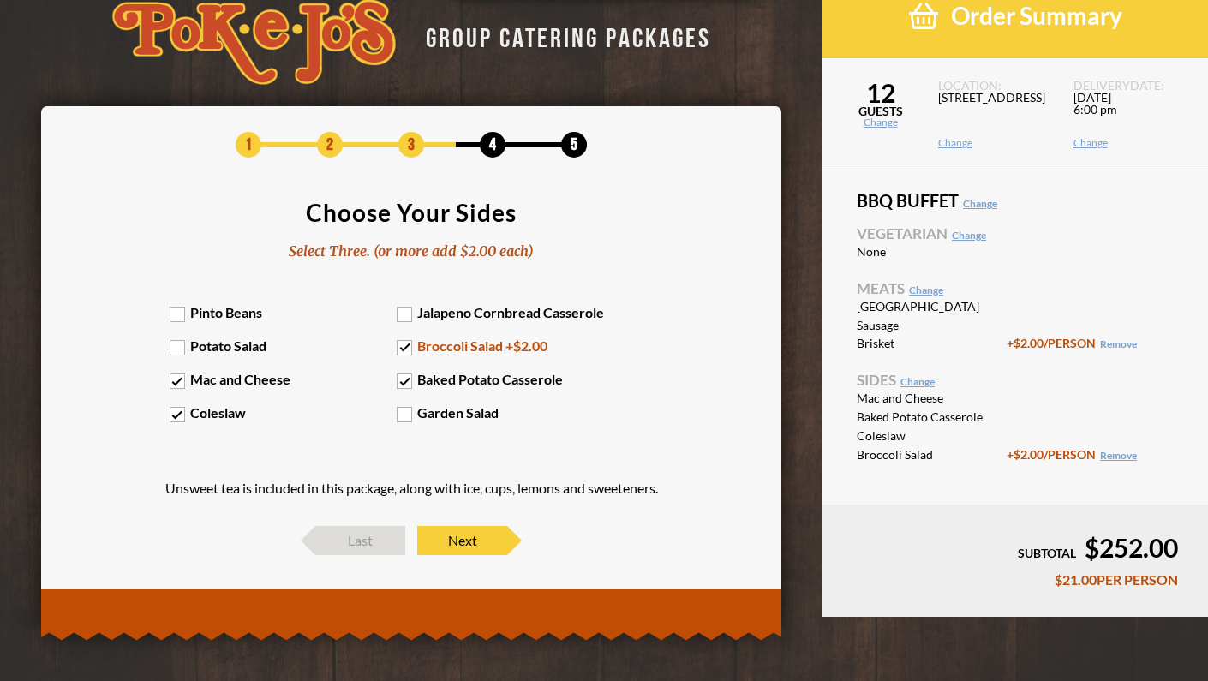
click at [404, 344] on label "Broccoli Salad +$2.00" at bounding box center [511, 346] width 228 height 16
click at [0, 0] on input "Broccoli Salad +$2.00" at bounding box center [0, 0] width 0 height 0
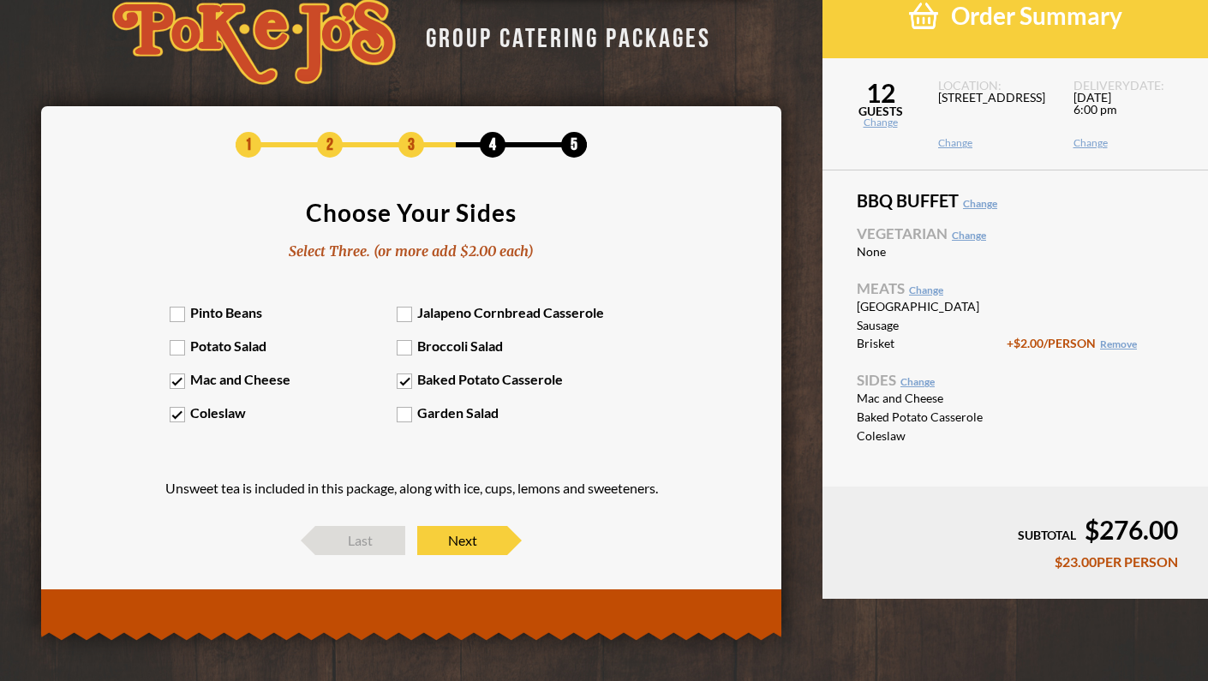
click at [407, 344] on label "Broccoli Salad" at bounding box center [511, 346] width 228 height 16
click at [0, 0] on input "Broccoli Salad" at bounding box center [0, 0] width 0 height 0
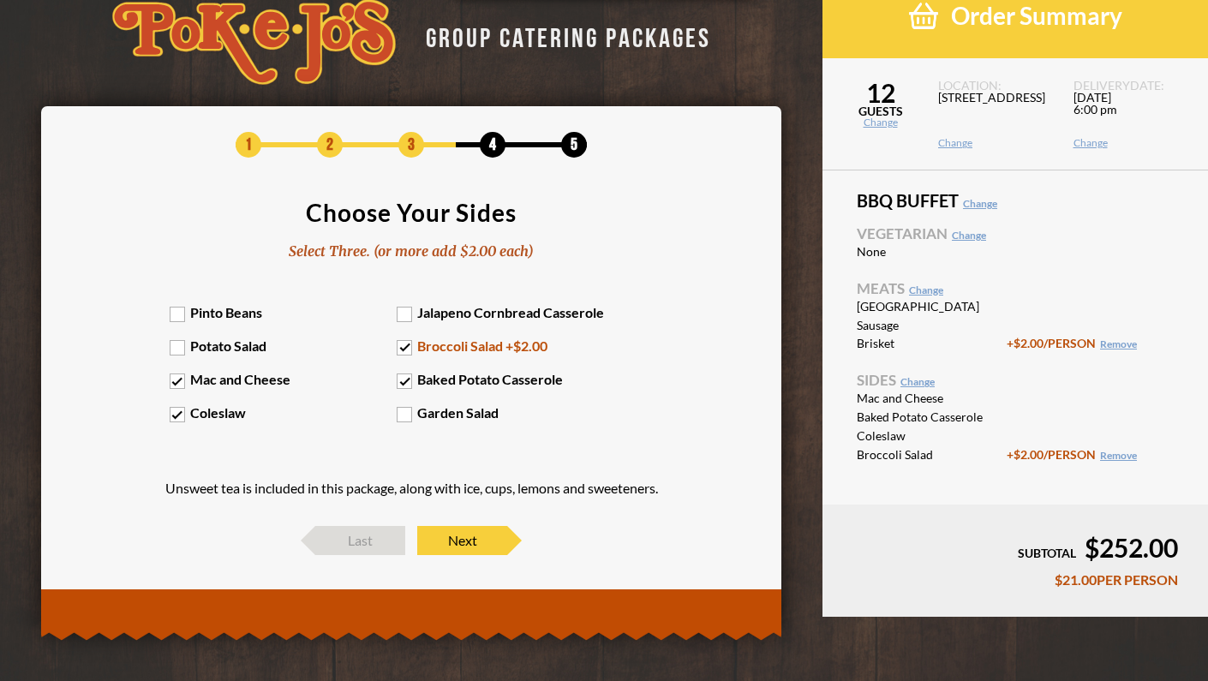
click at [236, 343] on label "Potato Salad" at bounding box center [284, 346] width 228 height 16
click at [0, 0] on input "Potato Salad" at bounding box center [0, 0] width 0 height 0
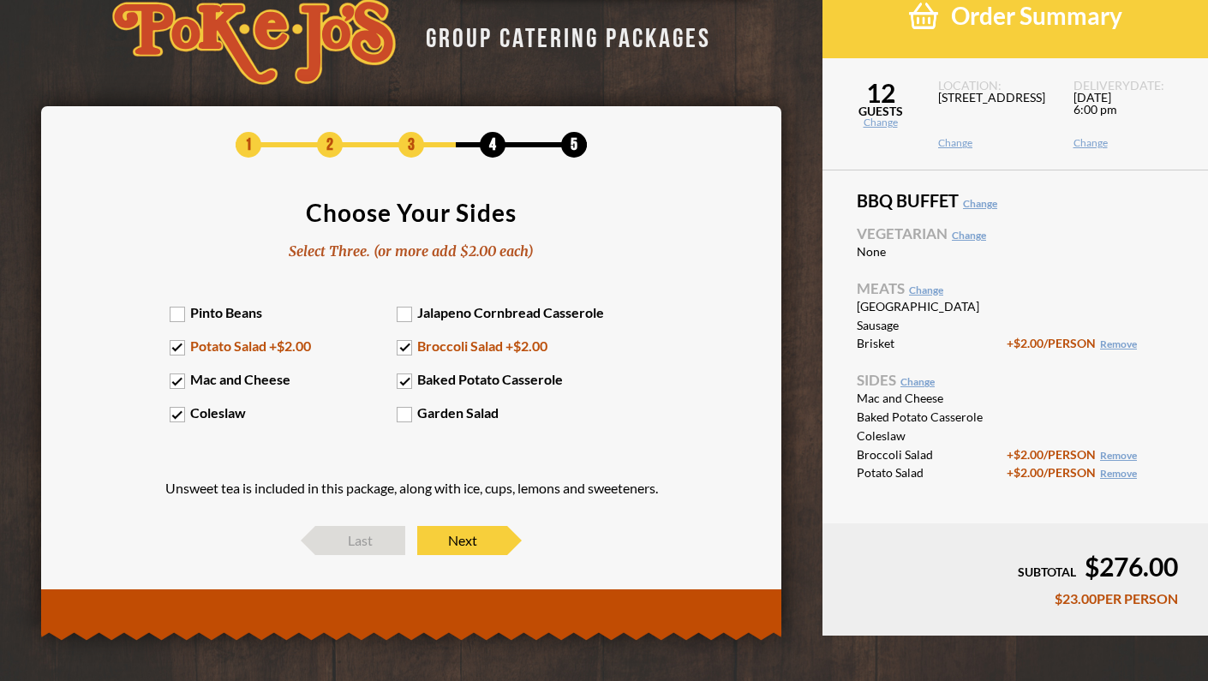
click at [236, 343] on label "Potato Salad +$2.00" at bounding box center [284, 346] width 228 height 16
click at [0, 0] on input "Potato Salad +$2.00" at bounding box center [0, 0] width 0 height 0
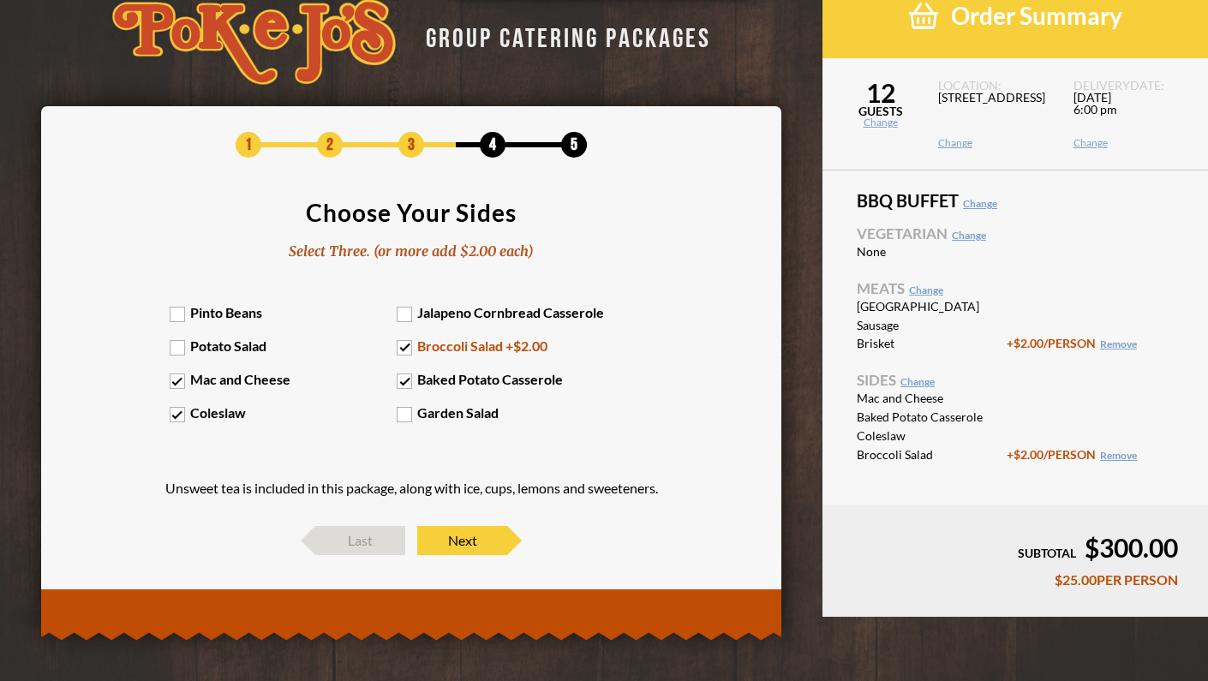
click at [410, 340] on label "Broccoli Salad +$2.00" at bounding box center [511, 346] width 228 height 16
click at [0, 0] on input "Broccoli Salad +$2.00" at bounding box center [0, 0] width 0 height 0
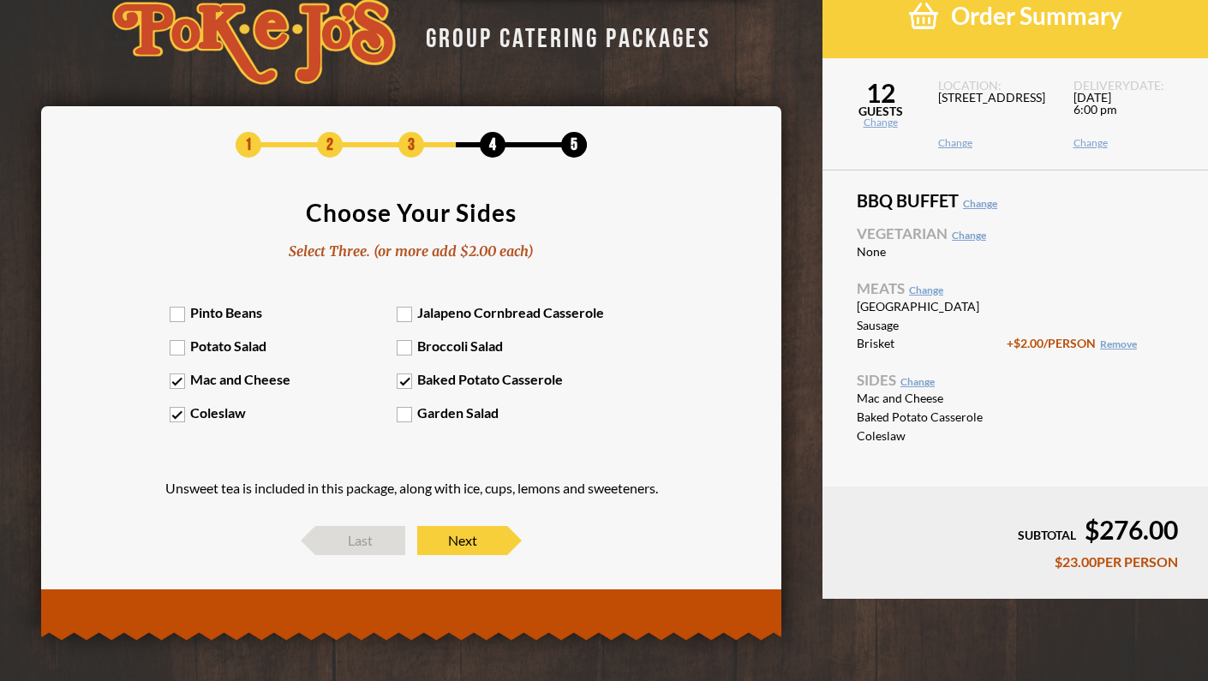
click at [410, 340] on label "Broccoli Salad" at bounding box center [511, 346] width 228 height 16
click at [0, 0] on input "Broccoli Salad" at bounding box center [0, 0] width 0 height 0
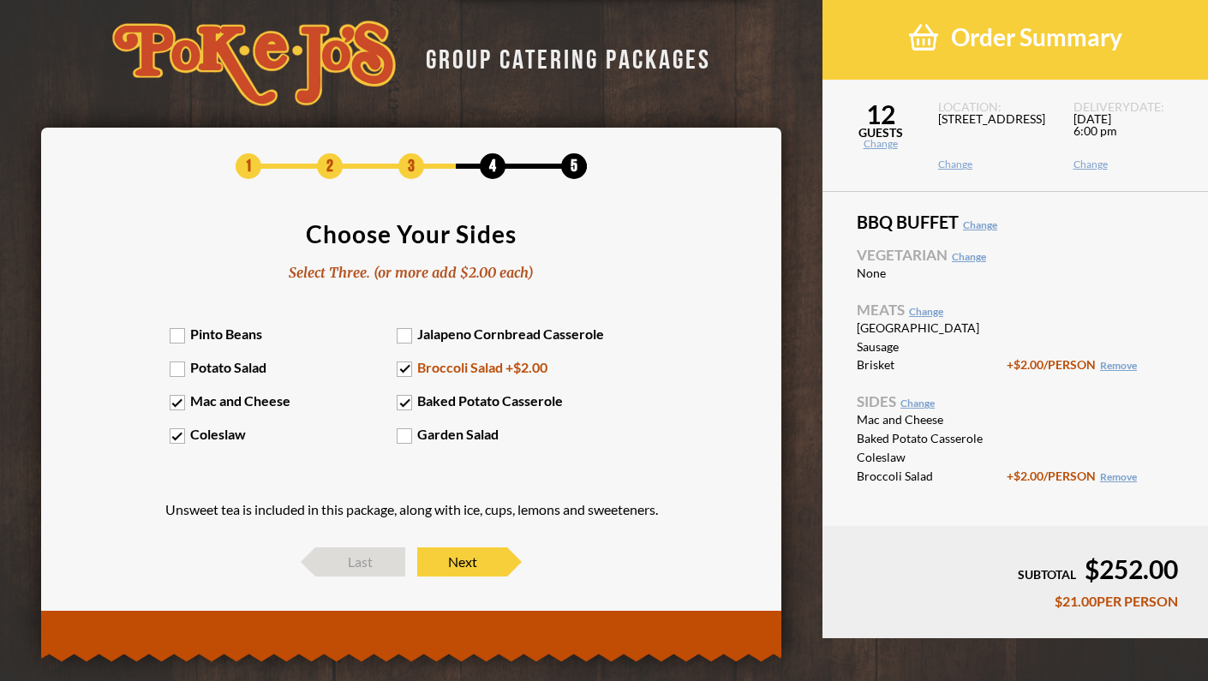
scroll to position [1, 0]
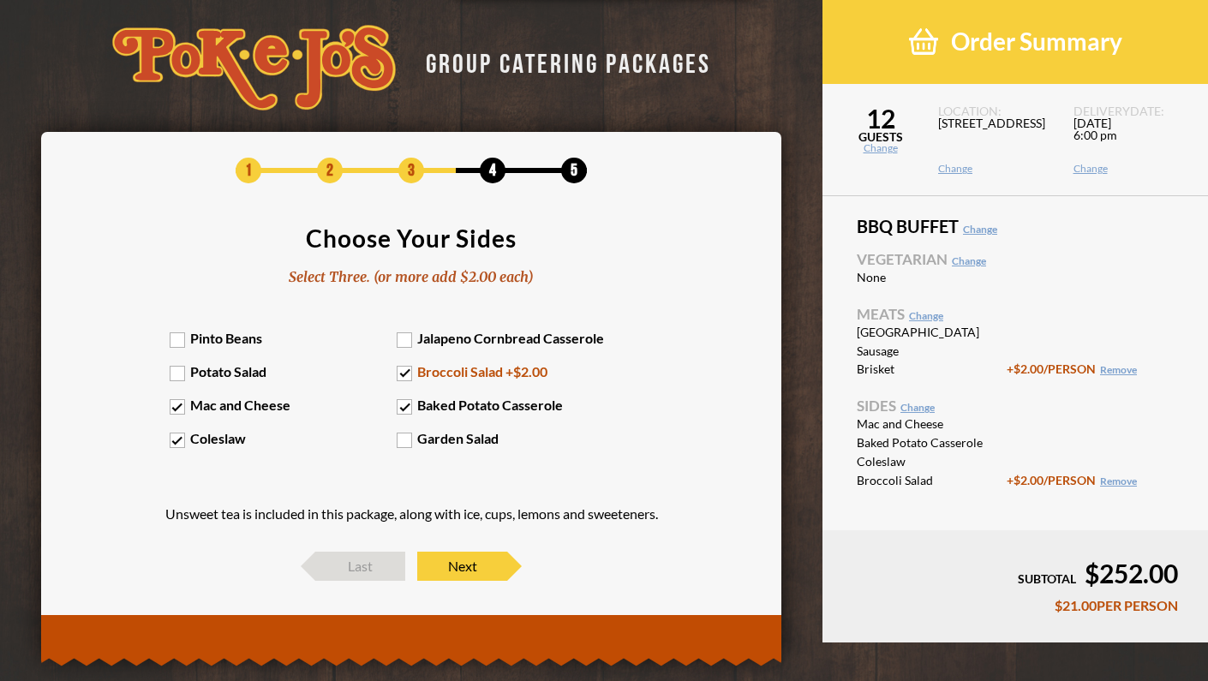
click at [401, 369] on label "Broccoli Salad +$2.00" at bounding box center [511, 371] width 228 height 16
click at [0, 0] on input "Broccoli Salad +$2.00" at bounding box center [0, 0] width 0 height 0
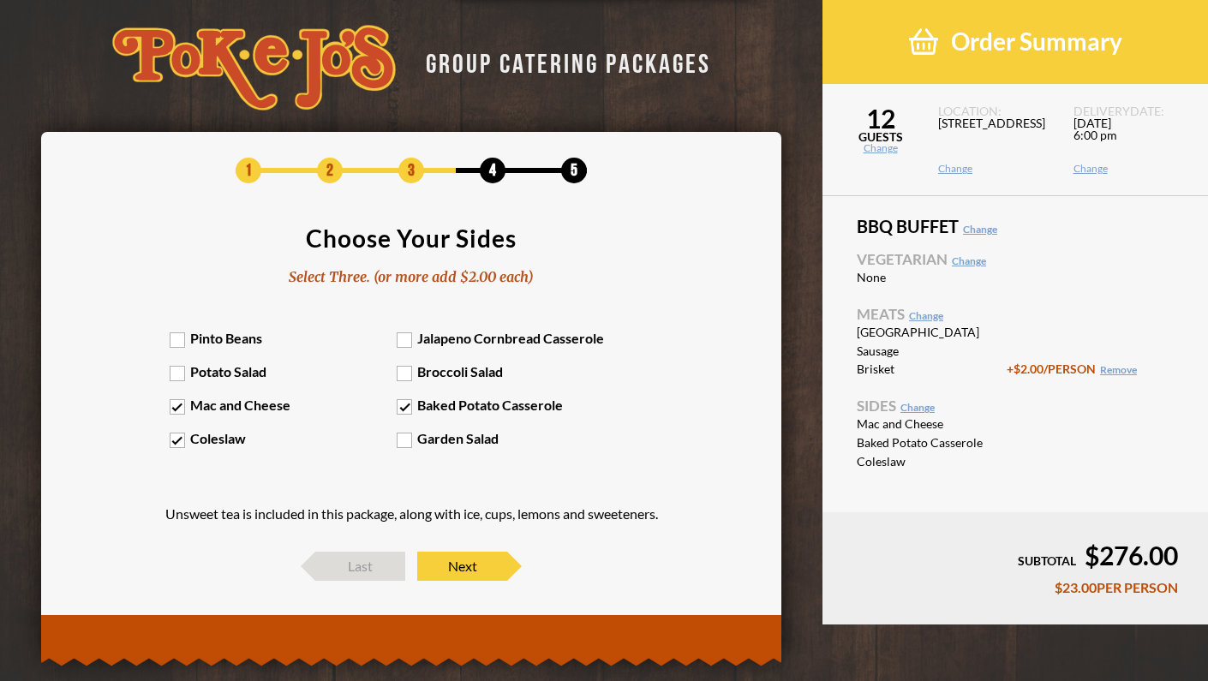
click at [404, 440] on label "Garden Salad" at bounding box center [511, 438] width 228 height 16
click at [0, 0] on input "Garden Salad" at bounding box center [0, 0] width 0 height 0
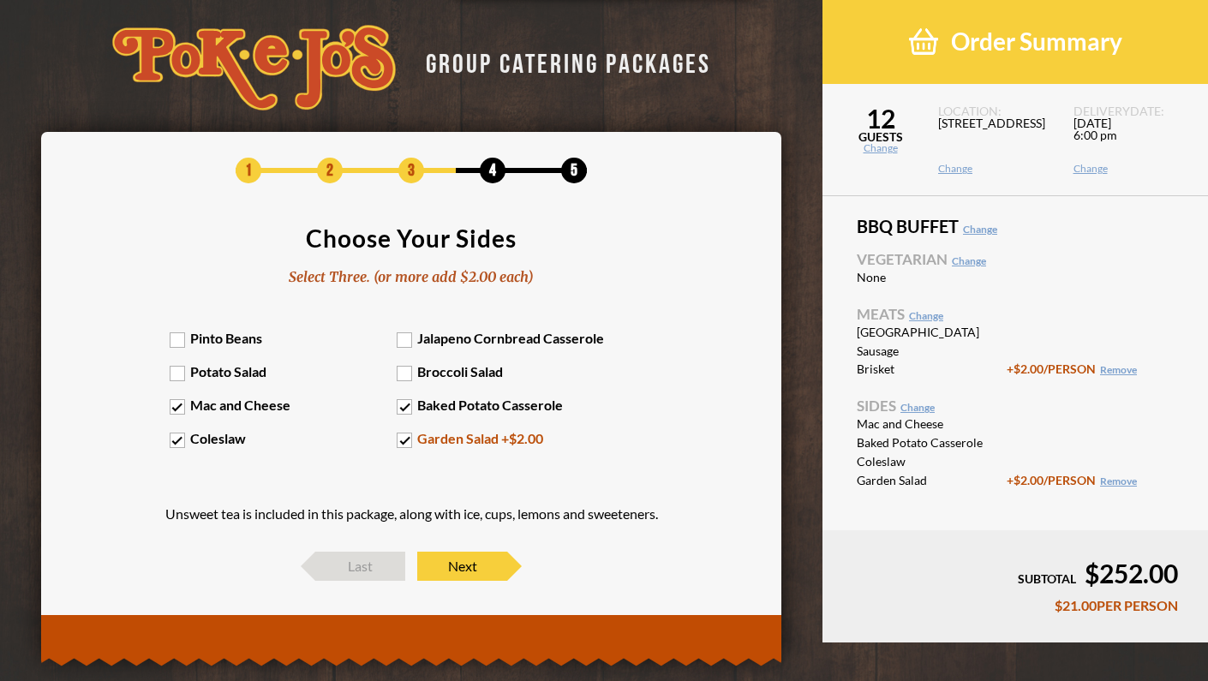
click at [404, 440] on label "Garden Salad +$2.00" at bounding box center [511, 438] width 228 height 16
click at [0, 0] on input "Garden Salad +$2.00" at bounding box center [0, 0] width 0 height 0
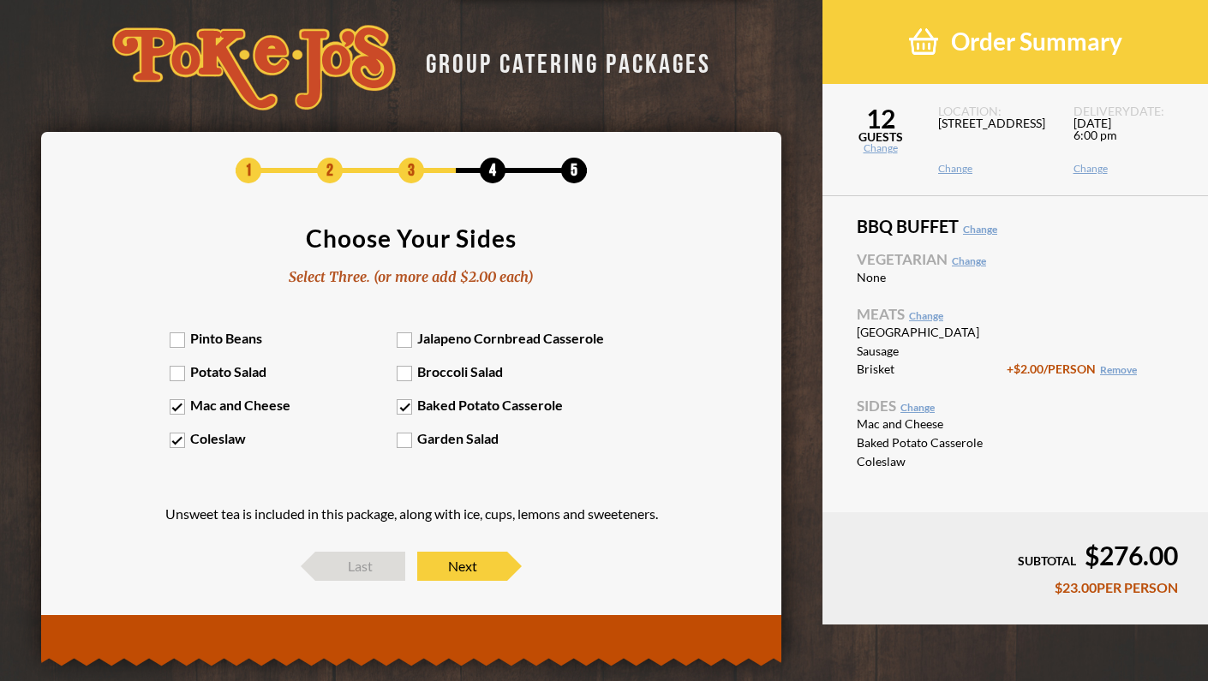
click at [408, 376] on label "Broccoli Salad" at bounding box center [511, 371] width 228 height 16
click at [0, 0] on input "Broccoli Salad" at bounding box center [0, 0] width 0 height 0
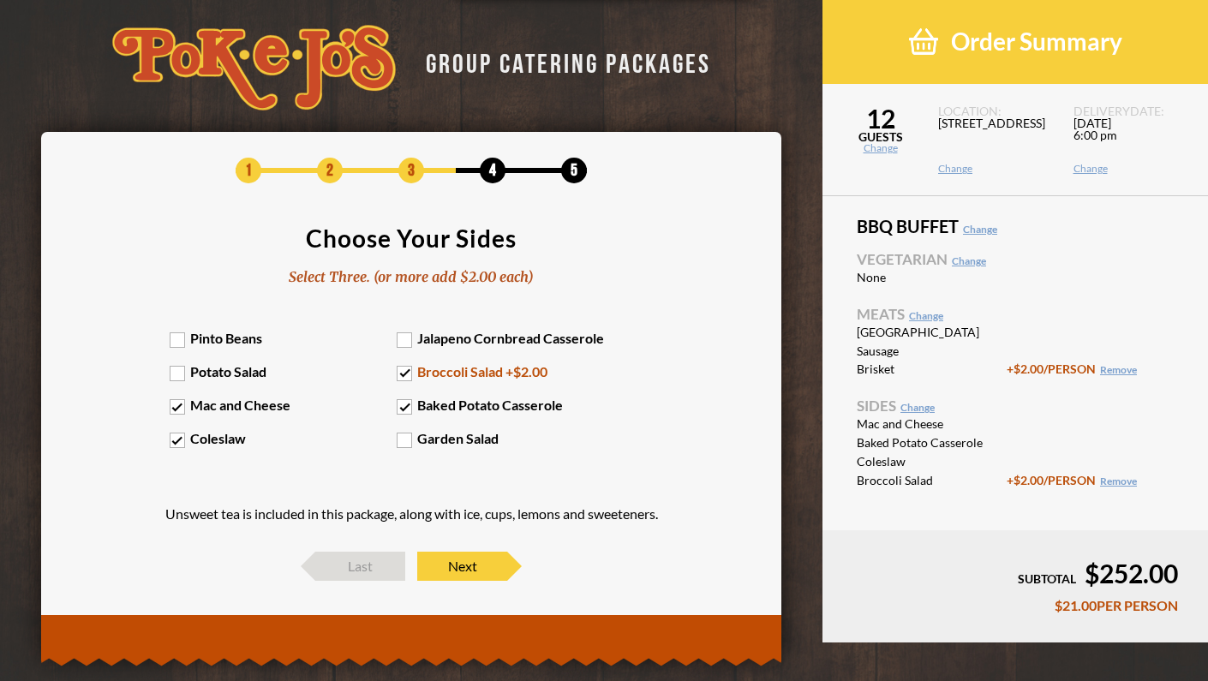
scroll to position [29, 0]
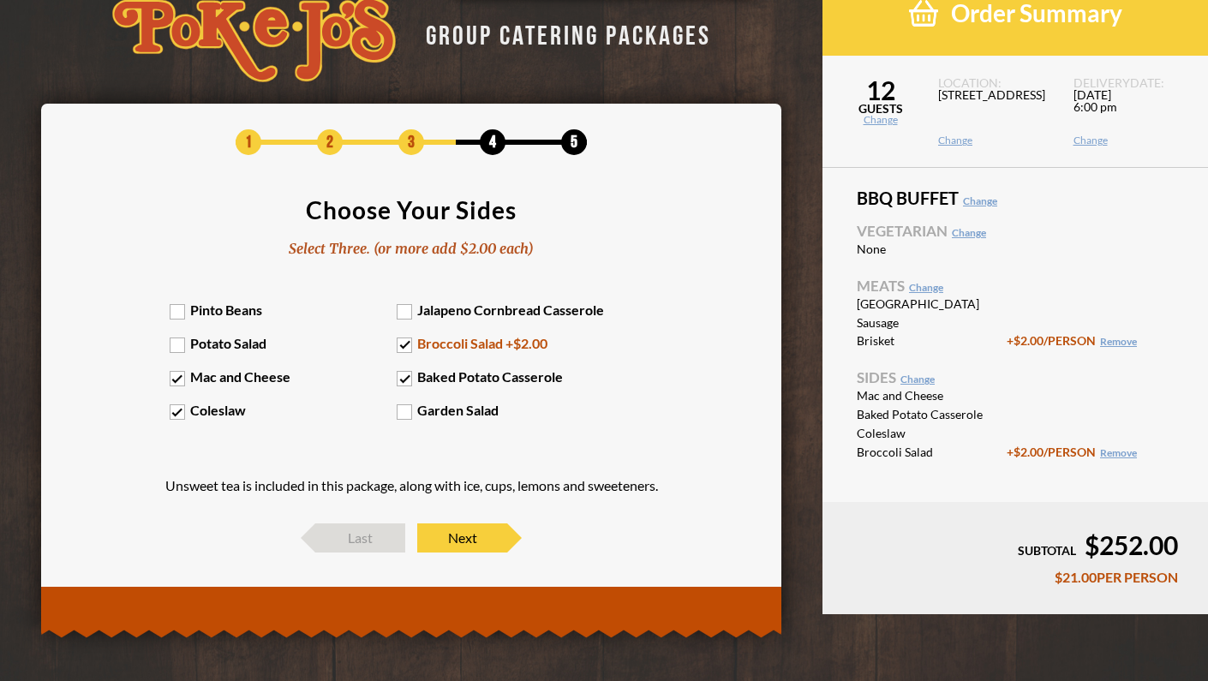
drag, startPoint x: 323, startPoint y: 494, endPoint x: 425, endPoint y: 499, distance: 102.1
click at [425, 499] on div "Unsweet tea is included in this package, along with ice, cups, lemons and sweet…" at bounding box center [411, 485] width 493 height 41
click at [451, 548] on span "Next" at bounding box center [462, 538] width 90 height 29
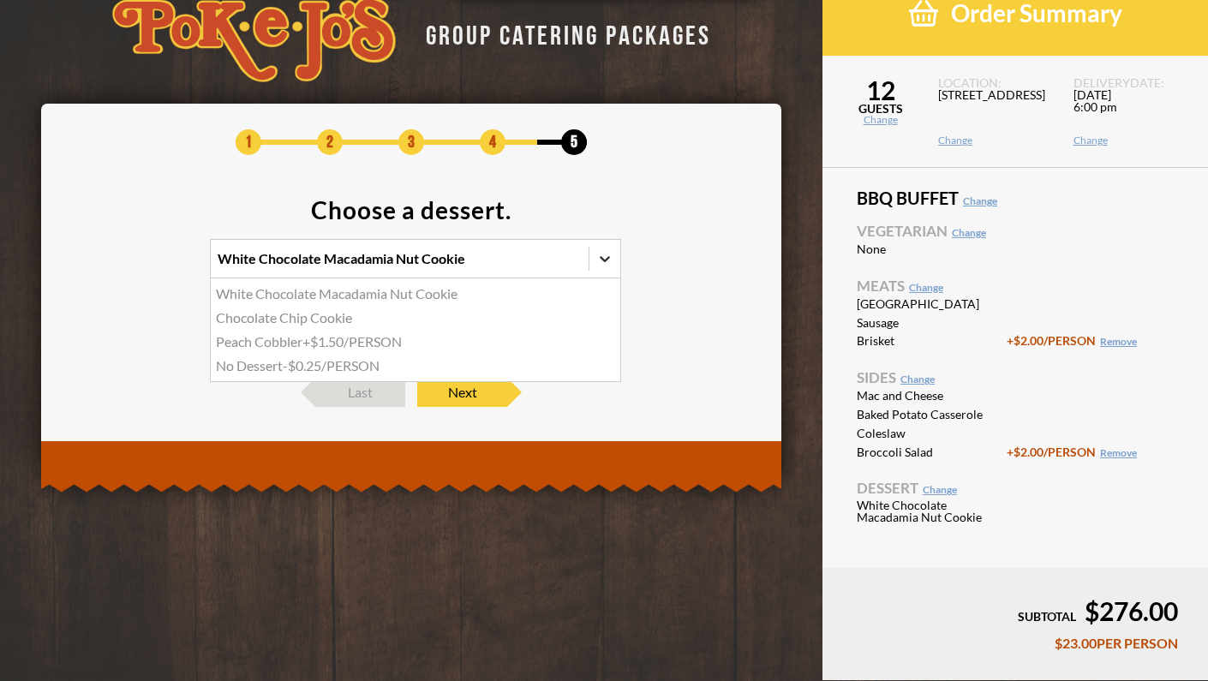
click at [607, 252] on icon at bounding box center [604, 258] width 17 height 17
click at [143, 266] on input "option White Chocolate Macadamia Nut Cookie focused, 1 of 4. 4 results availabl…" at bounding box center [143, 266] width 0 height 0
click at [326, 317] on div "Chocolate Chip Cookie" at bounding box center [416, 318] width 410 height 24
click at [143, 266] on input "option Chocolate Chip Cookie focused, 2 of 4. 4 results available. Use Up and D…" at bounding box center [143, 266] width 0 height 0
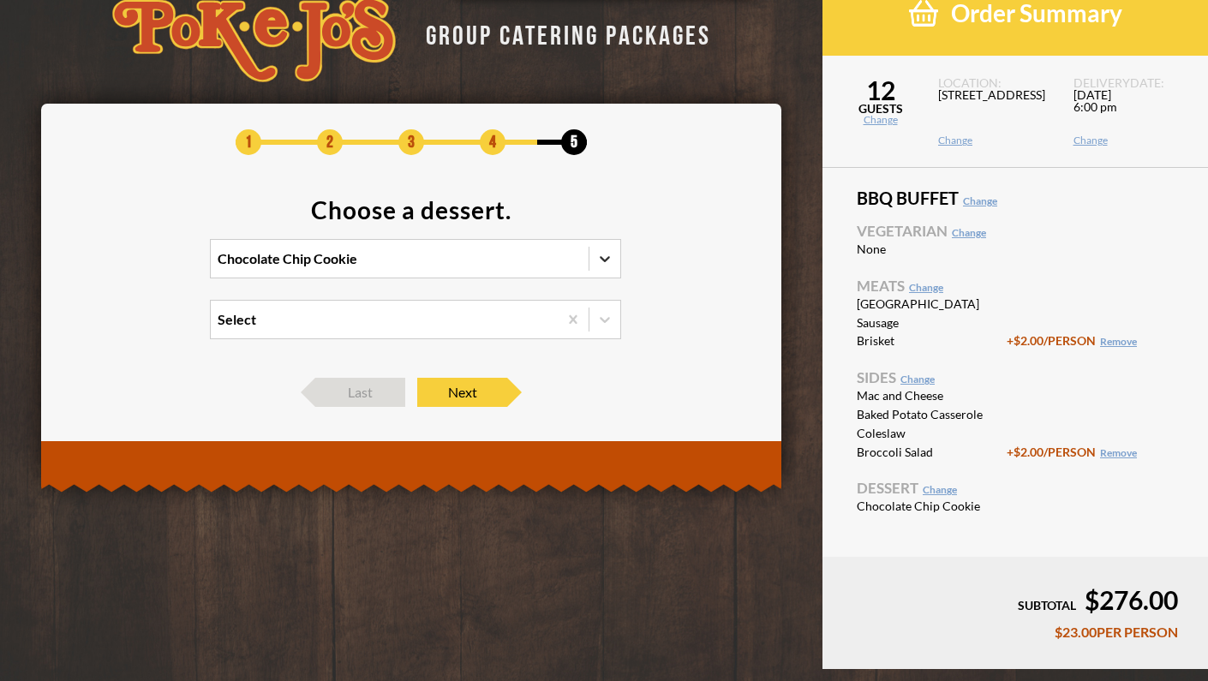
click at [600, 255] on icon at bounding box center [604, 258] width 17 height 17
click at [143, 266] on input "option Chocolate Chip Cookie, selected. 0 results available. Select is focused …" at bounding box center [143, 266] width 0 height 0
click at [148, 325] on section "Choose a dessert. option Chocolate Chip Cookie, selected. option White Chocolat…" at bounding box center [411, 279] width 689 height 163
click at [610, 321] on icon at bounding box center [604, 319] width 17 height 17
click at [143, 327] on input "Select" at bounding box center [143, 327] width 0 height 0
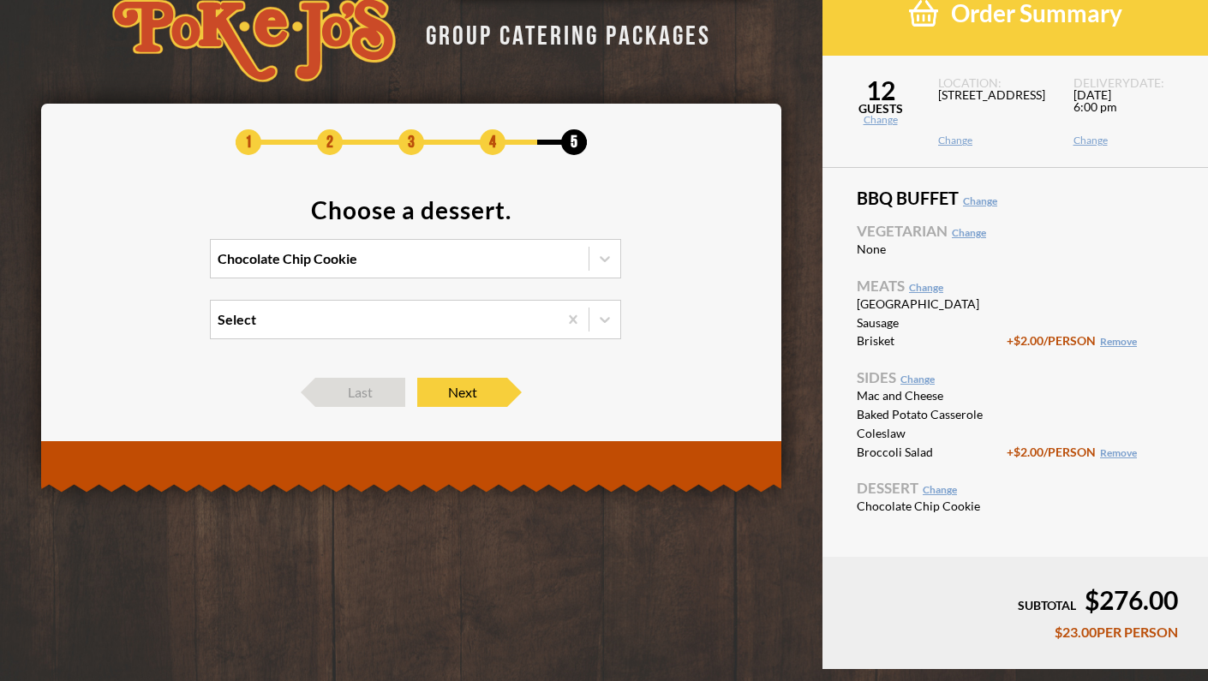
click at [173, 362] on div "1 2 3 4 5 Choose a dessert. Chocolate Chip Cookie Select Last Next" at bounding box center [411, 268] width 689 height 278
